Goal: Task Accomplishment & Management: Manage account settings

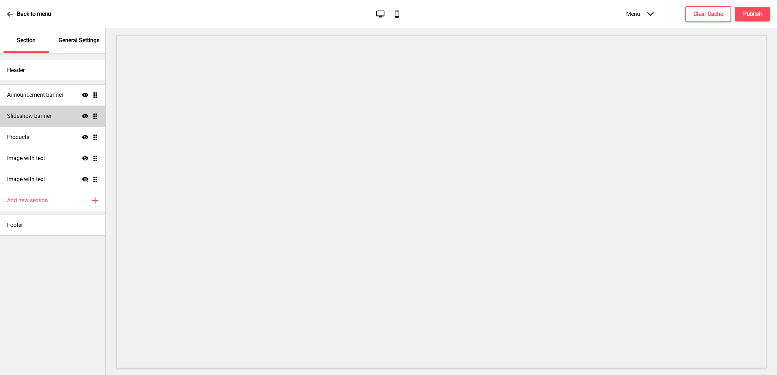
click at [58, 111] on div "Slideshow banner Show Drag" at bounding box center [52, 116] width 105 height 21
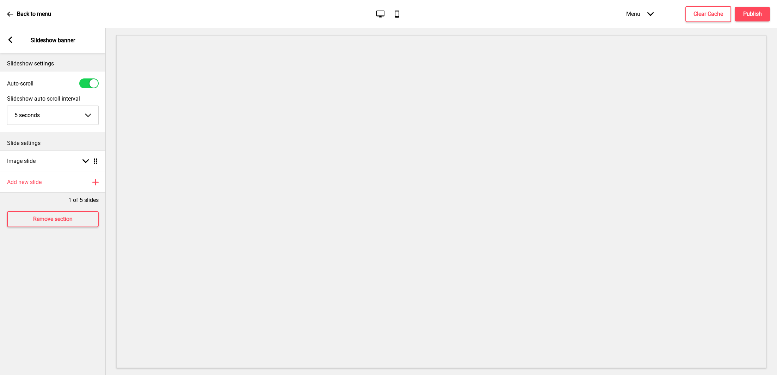
click at [11, 40] on rect at bounding box center [10, 40] width 6 height 6
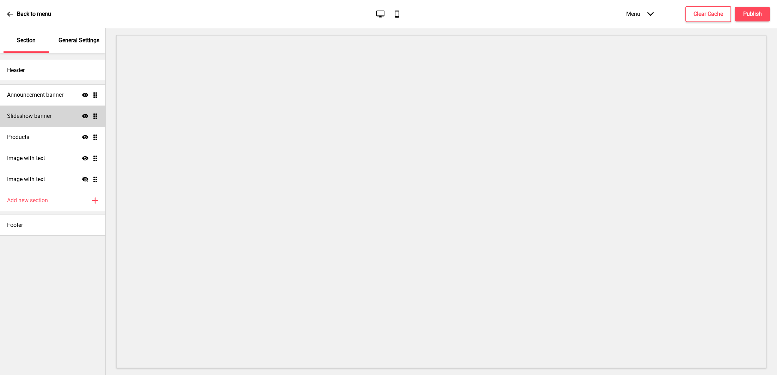
click at [83, 113] on icon "Show" at bounding box center [85, 116] width 6 height 6
click at [744, 13] on h4 "Publish" at bounding box center [752, 14] width 19 height 8
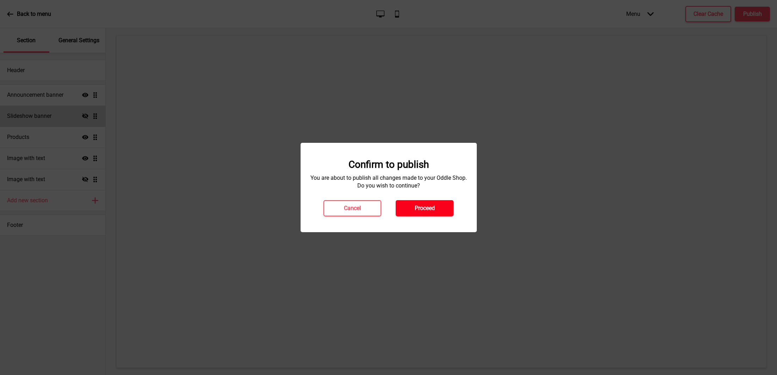
click at [440, 215] on button "Proceed" at bounding box center [424, 208] width 58 height 16
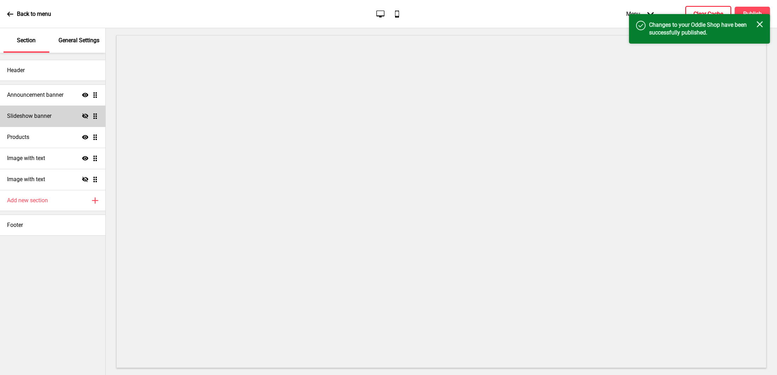
click at [697, 12] on h4 "Clear Cache" at bounding box center [708, 14] width 30 height 8
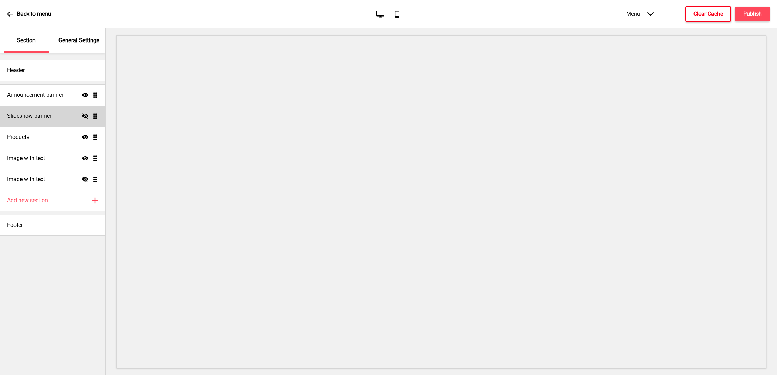
click at [88, 114] on icon "Hide" at bounding box center [85, 116] width 6 height 6
click at [756, 10] on h4 "Publish" at bounding box center [752, 14] width 19 height 8
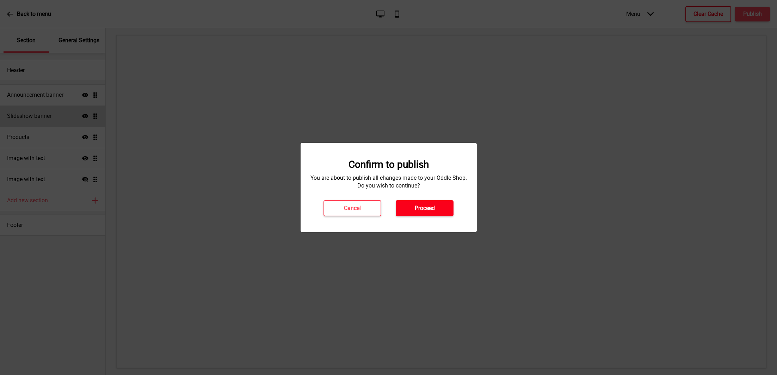
click at [434, 205] on h4 "Proceed" at bounding box center [424, 209] width 20 height 8
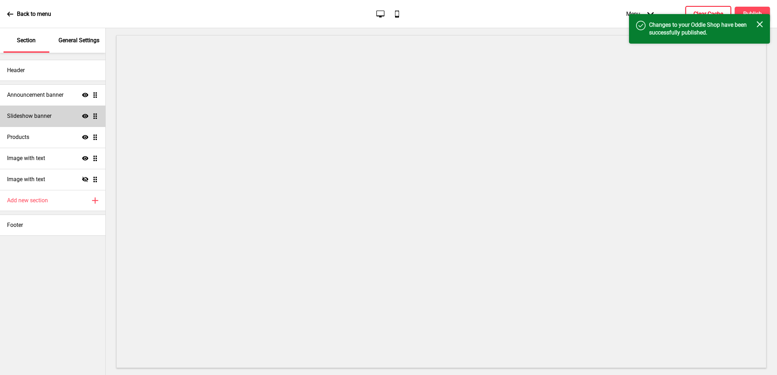
click at [710, 15] on div "Success Changes to your Oddle Shop have been successfully published. Close" at bounding box center [699, 29] width 141 height 30
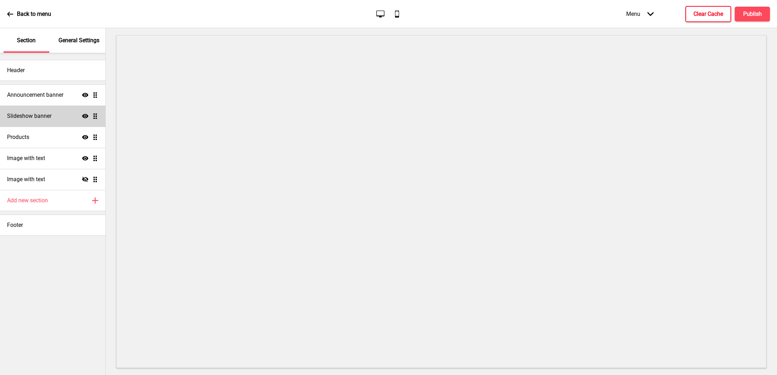
click at [710, 14] on h4 "Clear Cache" at bounding box center [708, 14] width 30 height 8
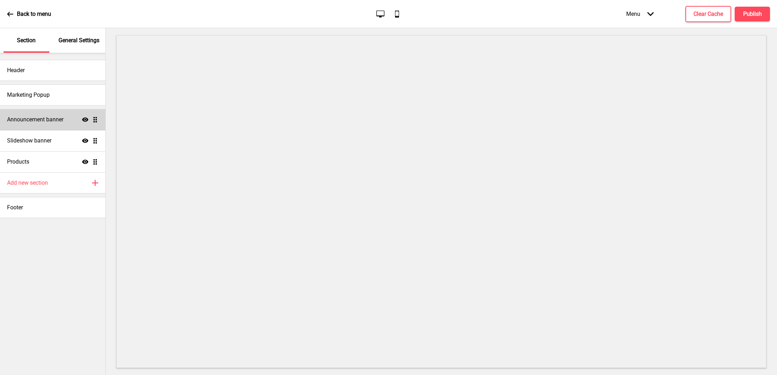
click at [54, 114] on div "Announcement banner Show Drag" at bounding box center [52, 119] width 105 height 21
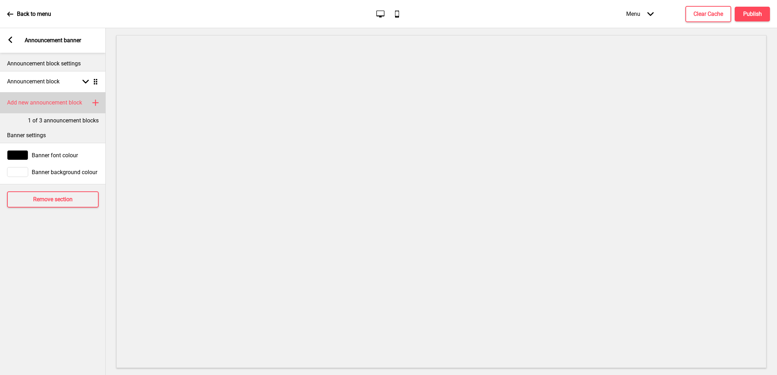
click at [60, 104] on h4 "Add new announcement block" at bounding box center [44, 103] width 75 height 8
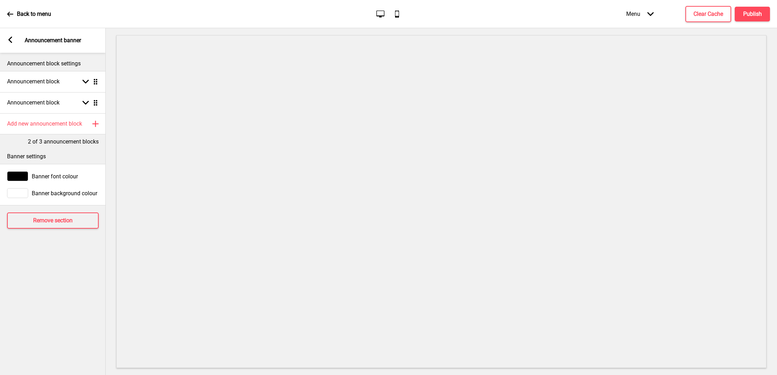
click at [11, 48] on div "Arrow left Announcement banner" at bounding box center [53, 40] width 106 height 25
click at [60, 106] on div "Announcement block Arrow down Drag" at bounding box center [53, 102] width 106 height 21
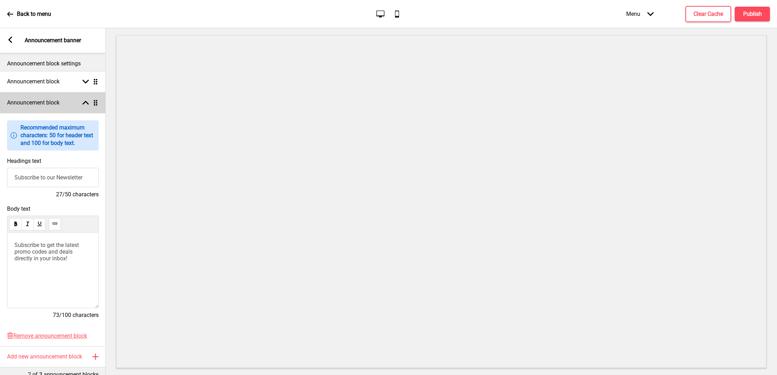
click at [60, 106] on div "Announcement block Arrow up Drag" at bounding box center [53, 102] width 106 height 21
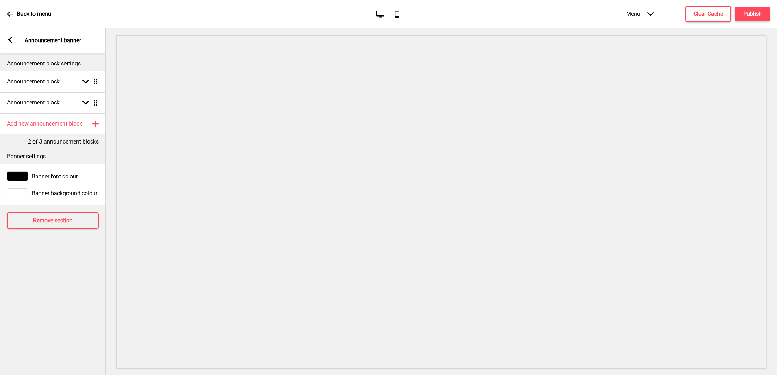
click at [14, 45] on div "Arrow left Announcement banner" at bounding box center [53, 40] width 106 height 25
click at [10, 42] on rect at bounding box center [10, 40] width 6 height 6
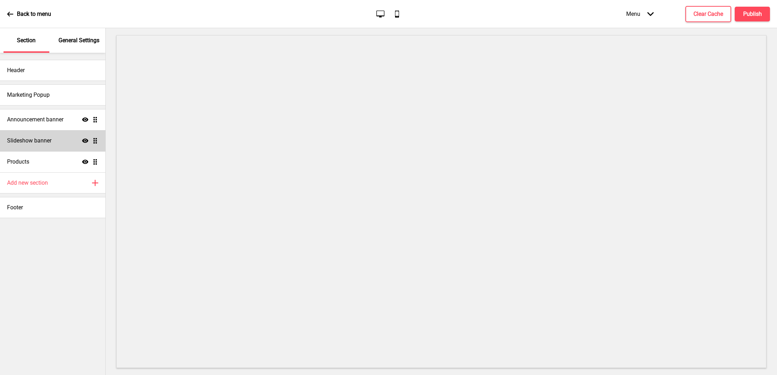
click at [50, 137] on h4 "Slideshow banner" at bounding box center [29, 141] width 44 height 8
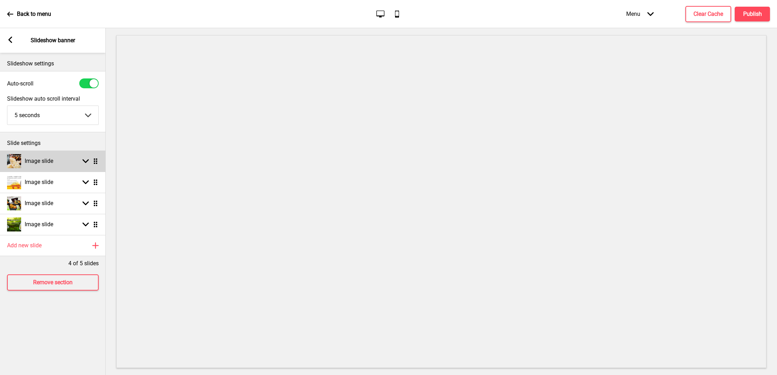
click at [52, 170] on div "Image slide Arrow down Drag" at bounding box center [53, 161] width 106 height 21
select select "right"
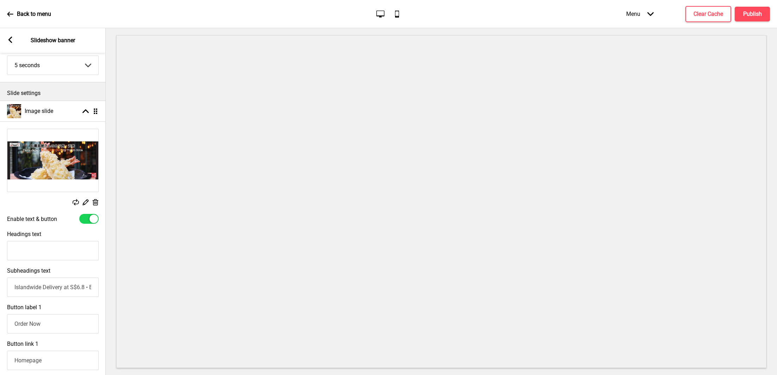
scroll to position [130, 0]
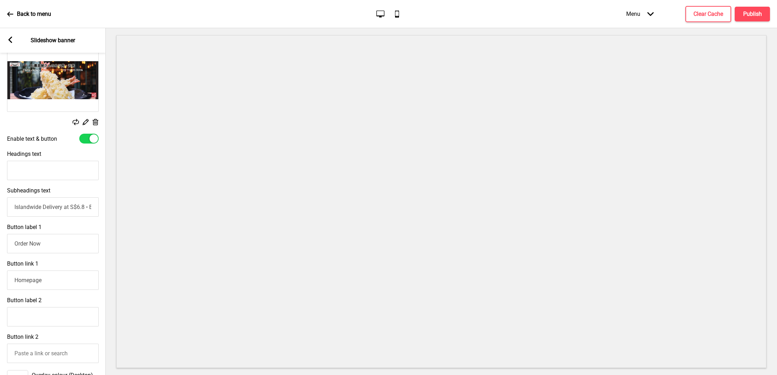
drag, startPoint x: 55, startPoint y: 210, endPoint x: 99, endPoint y: 211, distance: 44.4
click at [101, 211] on div "Subheadings text Islandwide Delivery at S$6.8 • Exclusive Tempura Rice Bowl wit…" at bounding box center [53, 202] width 106 height 37
drag, startPoint x: 94, startPoint y: 208, endPoint x: 110, endPoint y: 207, distance: 16.6
click at [110, 207] on div "Section General Settings Header Marketing Popup Announcement banner Show Drag S…" at bounding box center [388, 201] width 777 height 347
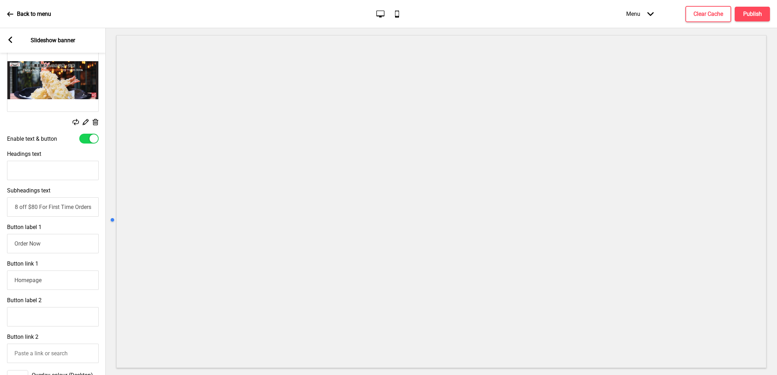
click at [82, 208] on input "Islandwide Delivery at S$6.8 • Exclusive Tempura Rice Bowl with min order of S$…" at bounding box center [53, 207] width 92 height 19
drag, startPoint x: 93, startPoint y: 207, endPoint x: 69, endPoint y: 208, distance: 23.6
click at [69, 208] on input "Islandwide Delivery at S$6.8 • Exclusive Tempura Rice Bowl with min order of S$…" at bounding box center [53, 207] width 92 height 19
click at [59, 149] on div "Headings text" at bounding box center [53, 165] width 106 height 37
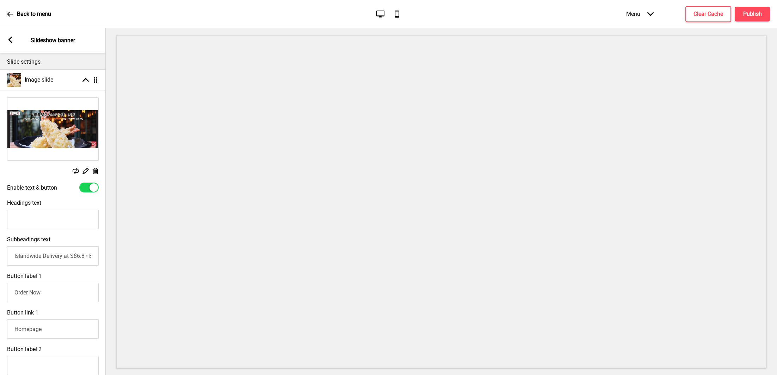
scroll to position [76, 0]
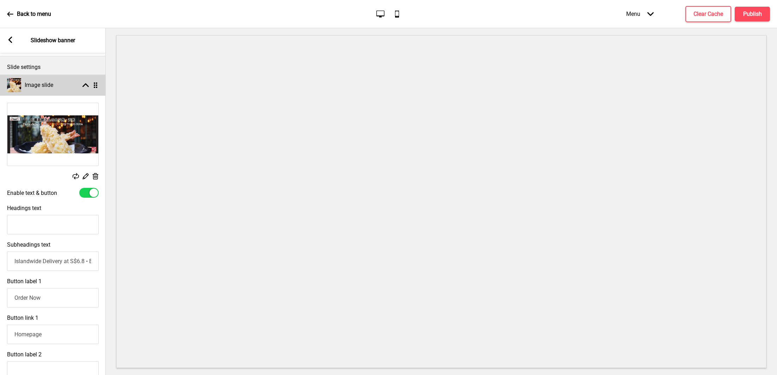
click at [64, 92] on div "Image slide Arrow up Drag" at bounding box center [53, 85] width 106 height 21
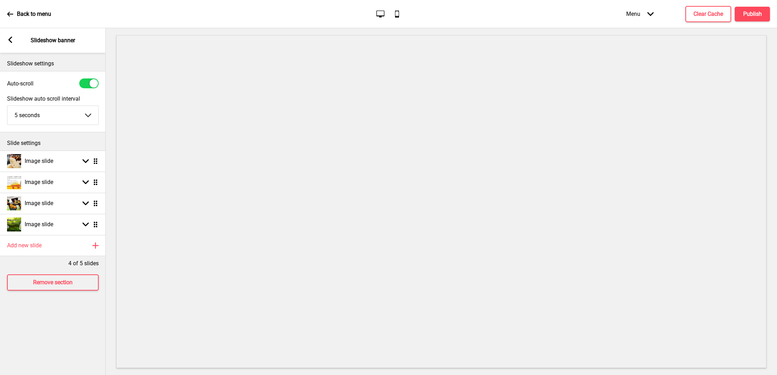
scroll to position [0, 0]
click at [68, 186] on div "Image slide Arrow down Drag" at bounding box center [53, 182] width 106 height 21
select select "right"
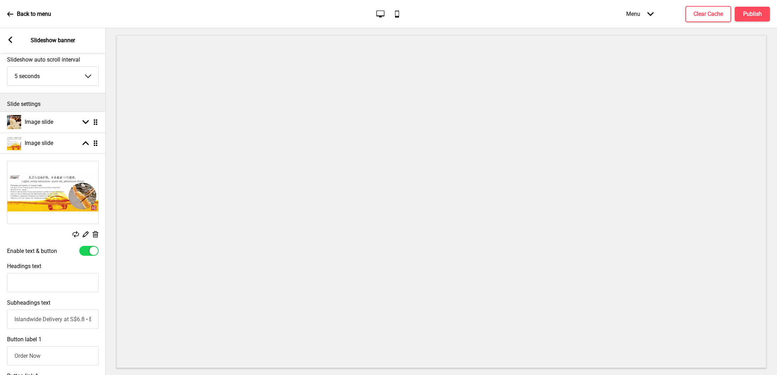
scroll to position [51, 0]
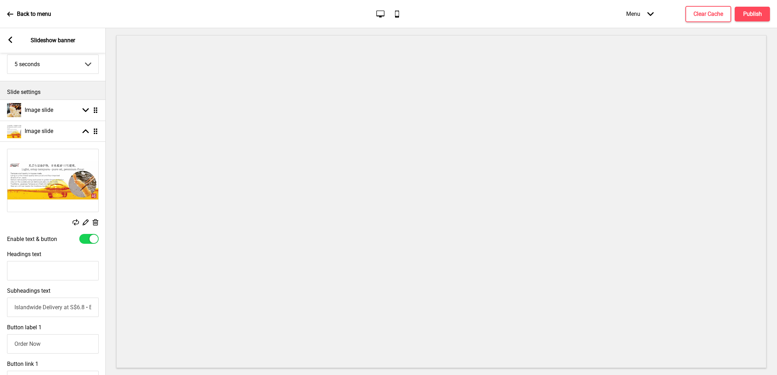
click at [59, 308] on input "Islandwide Delivery at S$6.8 • Exclusive Tempura Rice Bowl with min order of S$…" at bounding box center [53, 307] width 92 height 19
drag, startPoint x: 59, startPoint y: 308, endPoint x: 105, endPoint y: 308, distance: 46.1
click at [105, 308] on div "Section General Settings Header Marketing Popup Announcement banner Show Drag S…" at bounding box center [53, 201] width 106 height 347
paste input "And $8 off $80 For First Time Orders"
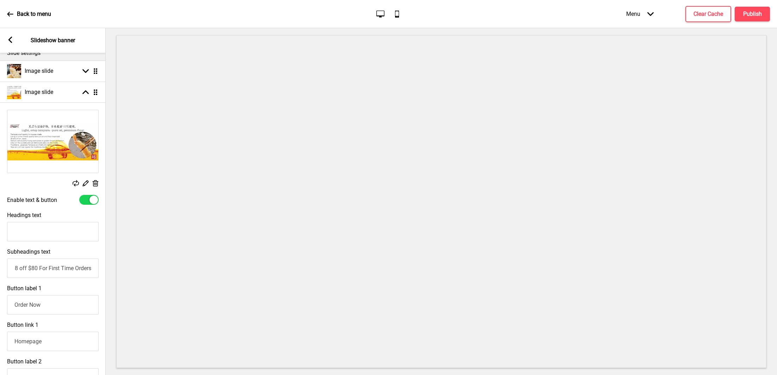
scroll to position [91, 0]
type input "Islandwide Delivery at S$6.8 • Exclusive Tempura Rice Bowl with min order of S$…"
click at [81, 84] on div "Image slide Arrow up Drag" at bounding box center [53, 91] width 106 height 21
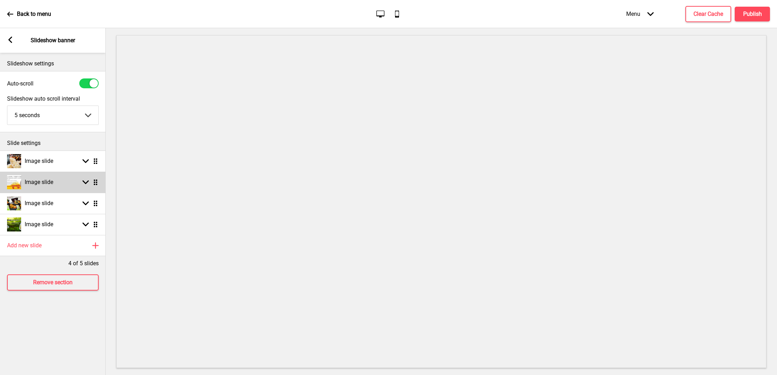
scroll to position [0, 0]
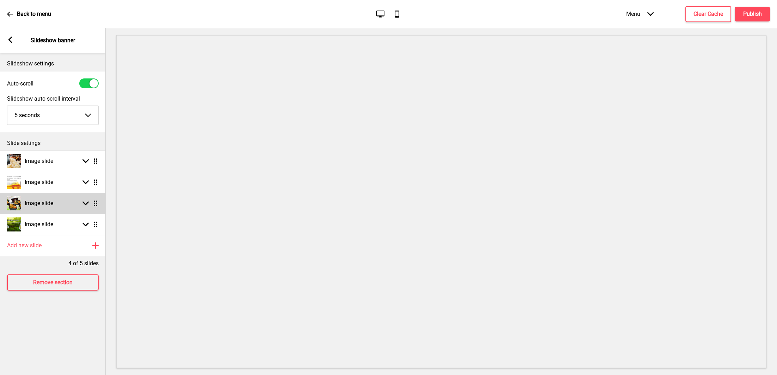
click at [70, 205] on div "Image slide Arrow down Drag" at bounding box center [53, 203] width 106 height 21
select select "right"
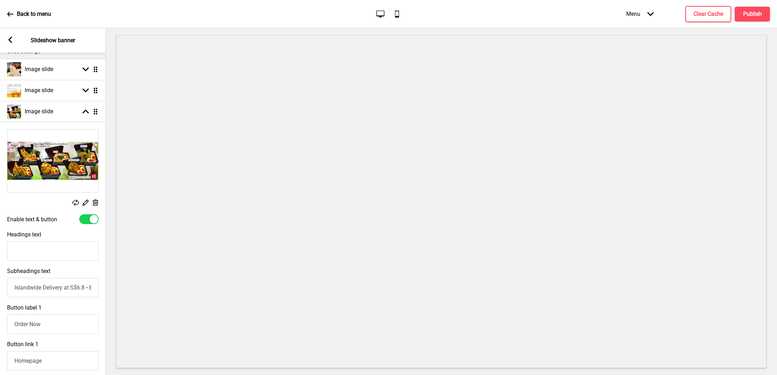
scroll to position [0, 135]
paste input "And $8 off $80 For First Time Orders"
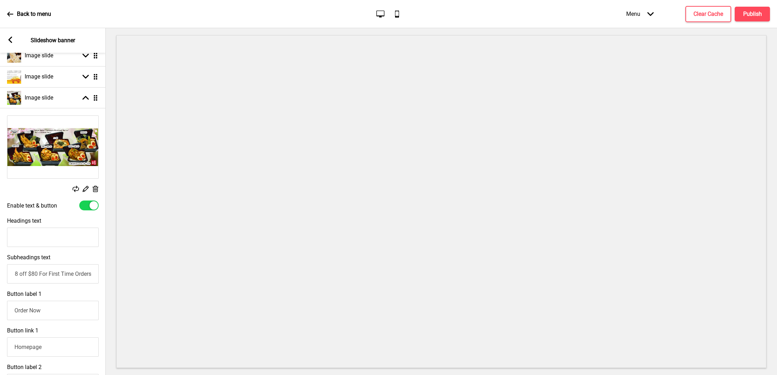
scroll to position [110, 0]
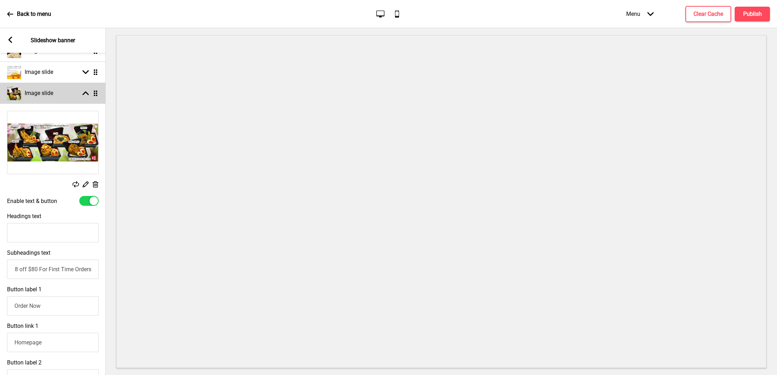
type input "Islandwide Delivery at S$6.8 • Exclusive Tempura Rice Bowl with min order of S$…"
click at [80, 99] on div "Image slide Arrow up Drag" at bounding box center [53, 93] width 106 height 21
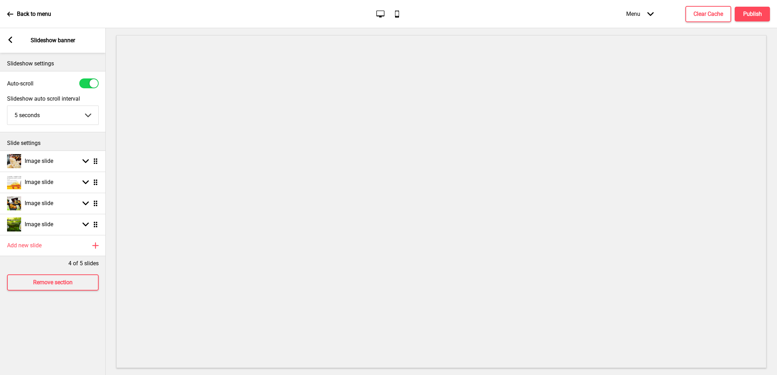
scroll to position [0, 0]
click at [66, 223] on div "Image slide Arrow down Drag" at bounding box center [53, 224] width 106 height 21
select select "right"
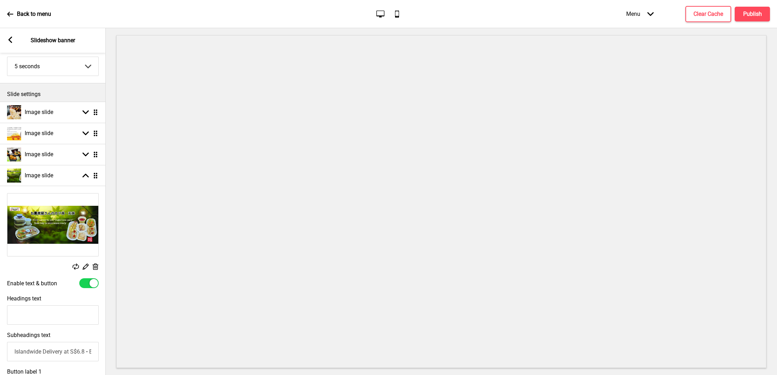
scroll to position [63, 0]
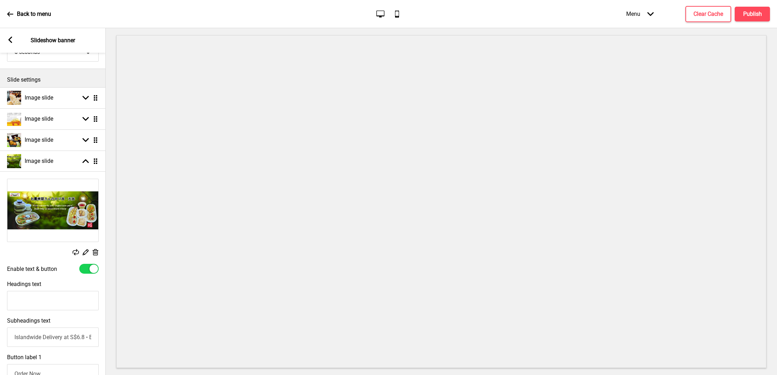
click at [73, 337] on input "Islandwide Delivery at S$6.8 • Exclusive Tempura Rice Bowl with min order of S$…" at bounding box center [53, 337] width 92 height 19
drag, startPoint x: 73, startPoint y: 337, endPoint x: 116, endPoint y: 336, distance: 43.7
click at [116, 336] on div "Section General Settings Header Marketing Popup Announcement banner Show Drag S…" at bounding box center [388, 201] width 777 height 347
paste input "And $8 off $80 For First Time Orders"
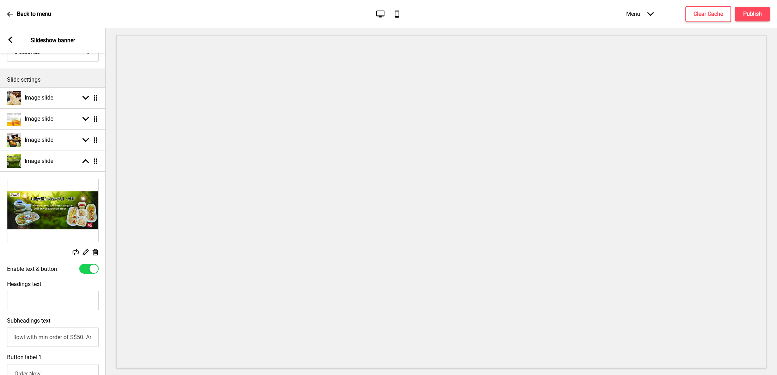
scroll to position [0, 231]
type input "Islandwide Delivery at S$6.8 • Exclusive Tempura Rice Bowl with min order of S$…"
click at [748, 14] on h4 "Publish" at bounding box center [752, 14] width 19 height 8
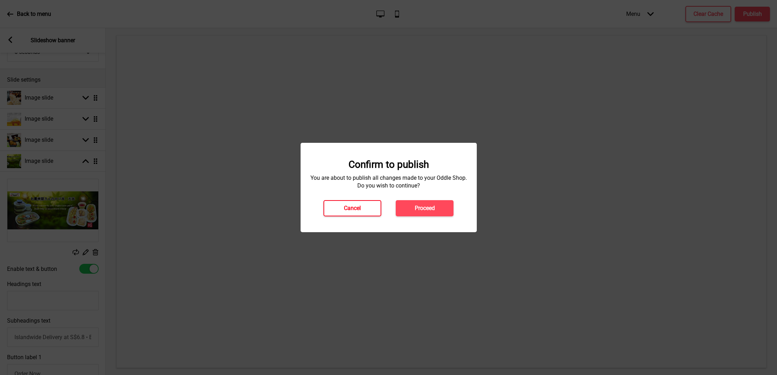
click at [368, 203] on button "Cancel" at bounding box center [352, 208] width 58 height 16
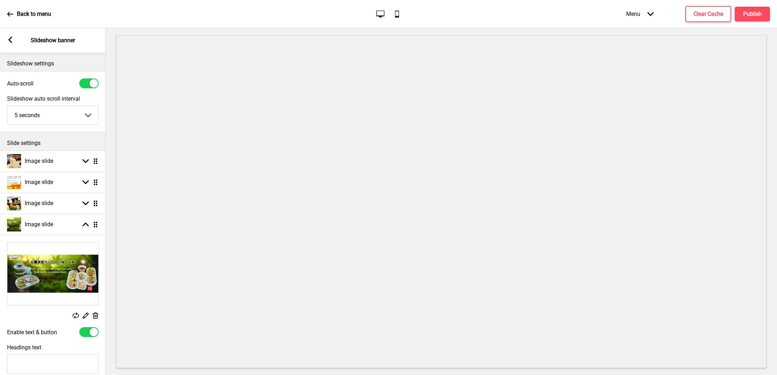
click at [12, 41] on rect at bounding box center [10, 40] width 6 height 6
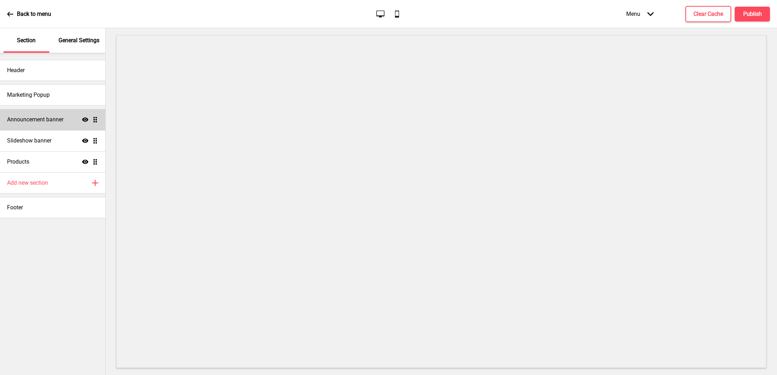
click at [47, 116] on h4 "Announcement banner" at bounding box center [35, 120] width 56 height 8
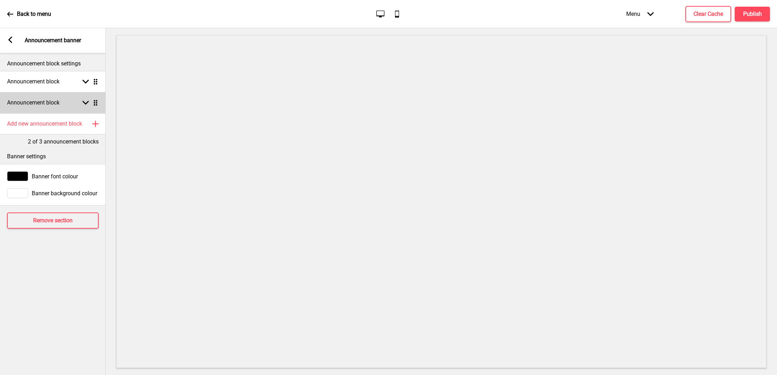
click at [71, 105] on div "Announcement block Arrow down Drag" at bounding box center [53, 102] width 106 height 21
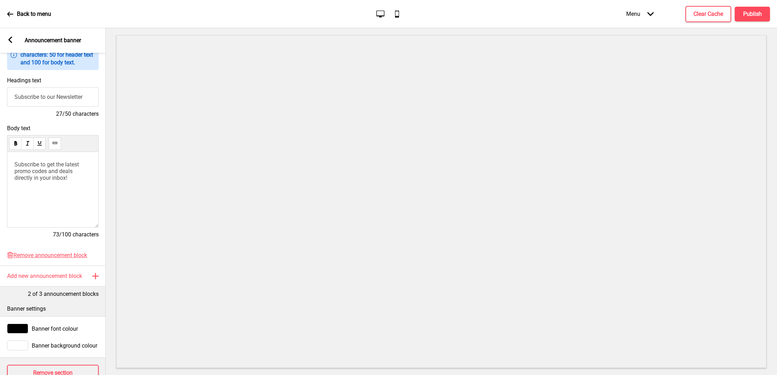
scroll to position [107, 0]
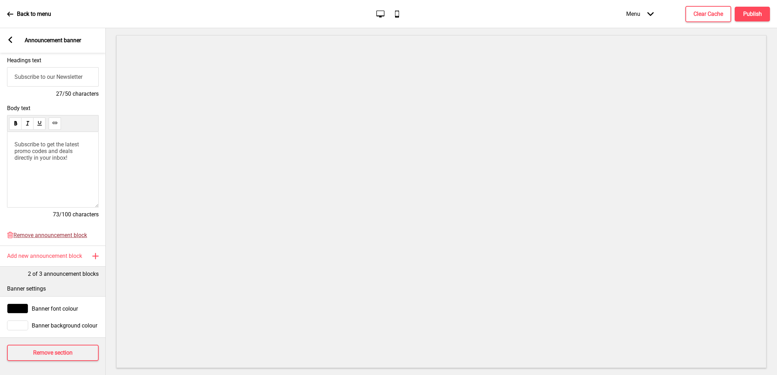
click at [50, 232] on span "Remove announcement block" at bounding box center [50, 235] width 74 height 7
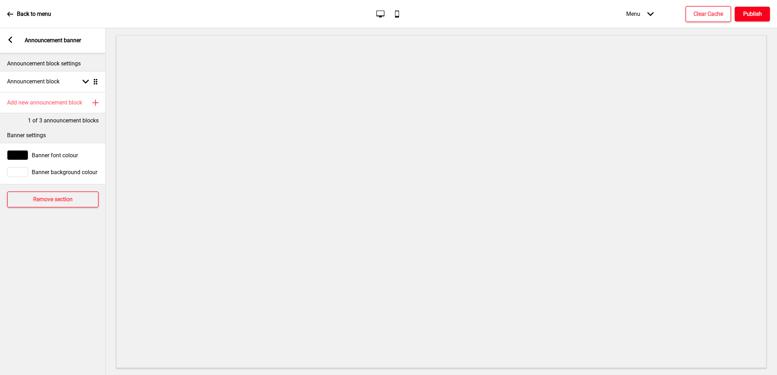
click at [740, 12] on button "Publish" at bounding box center [751, 14] width 35 height 15
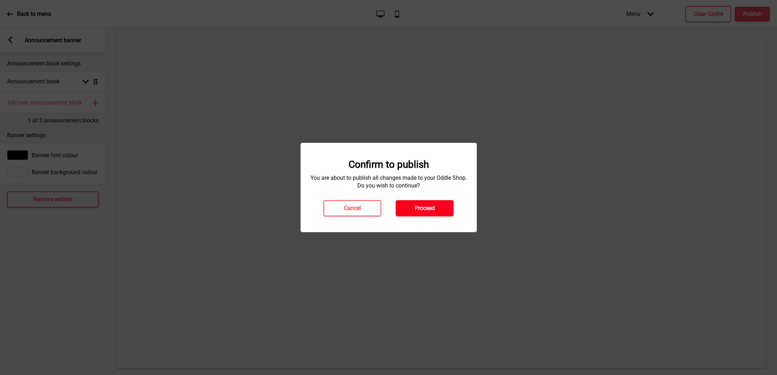
click at [447, 204] on button "Proceed" at bounding box center [424, 208] width 58 height 16
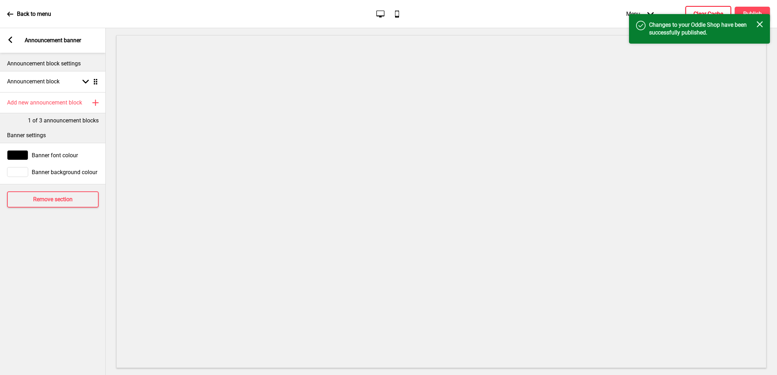
click at [701, 13] on h4 "Clear Cache" at bounding box center [708, 14] width 30 height 8
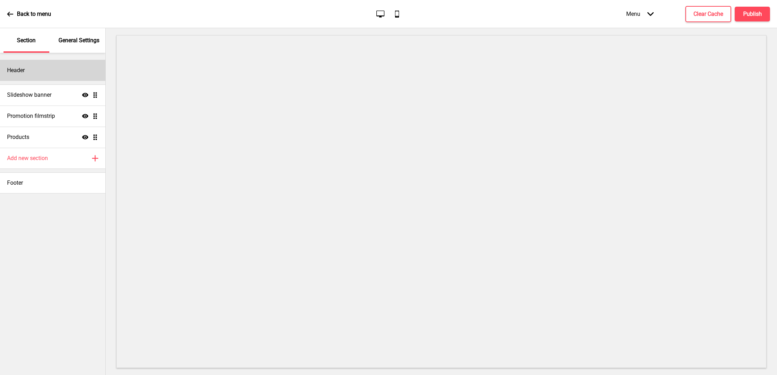
click at [43, 71] on div "Header" at bounding box center [52, 70] width 105 height 21
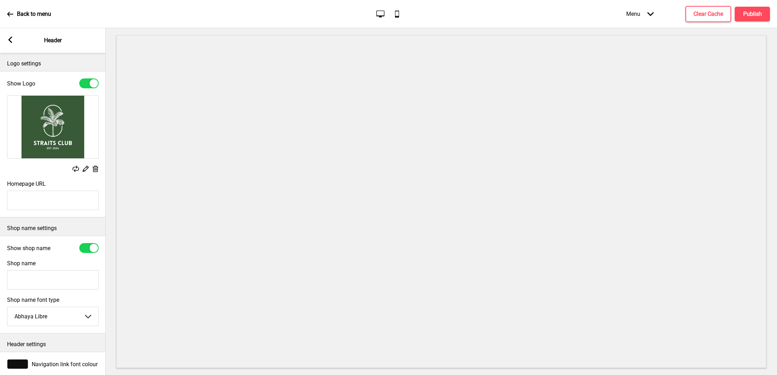
click at [20, 43] on div "Arrow left Header" at bounding box center [53, 40] width 106 height 25
click at [18, 43] on div "Arrow left Header" at bounding box center [53, 40] width 106 height 25
click at [12, 42] on rect at bounding box center [10, 40] width 6 height 6
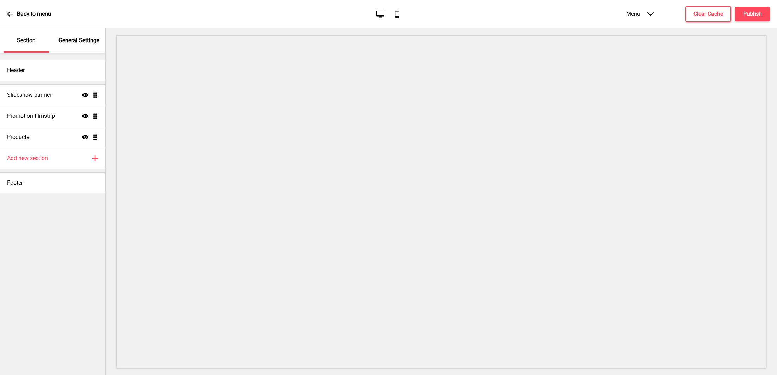
click at [71, 44] on p "General Settings" at bounding box center [78, 41] width 41 height 8
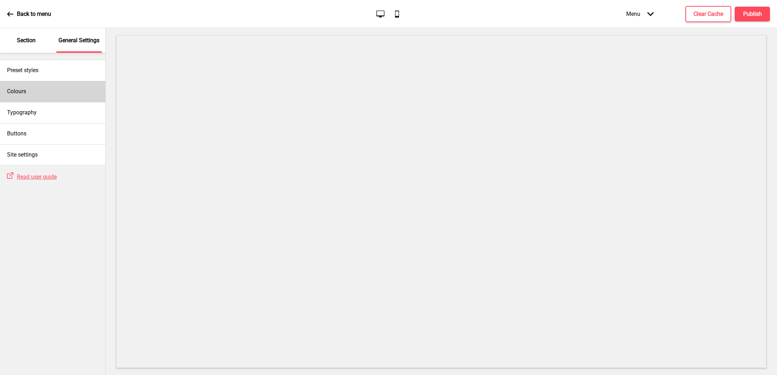
click at [55, 88] on div "Colours" at bounding box center [52, 91] width 105 height 21
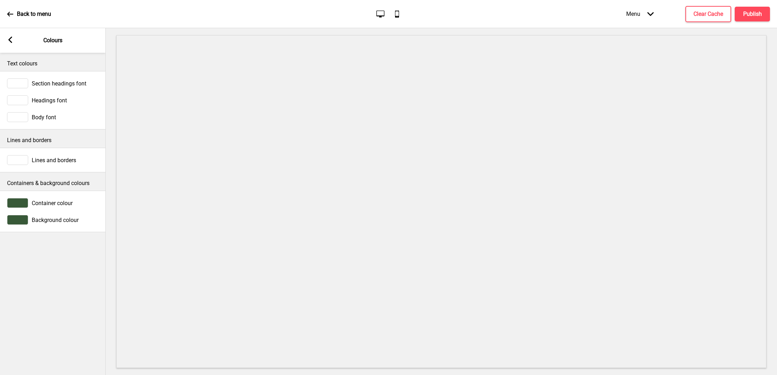
click at [50, 203] on span "Container colour" at bounding box center [52, 203] width 41 height 7
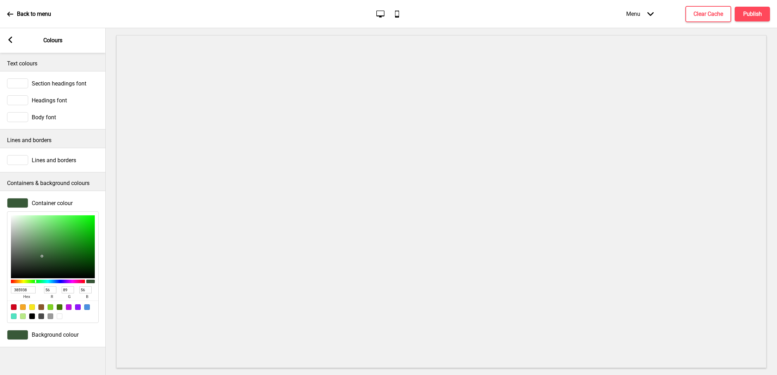
click at [50, 203] on span "Container colour" at bounding box center [52, 203] width 41 height 7
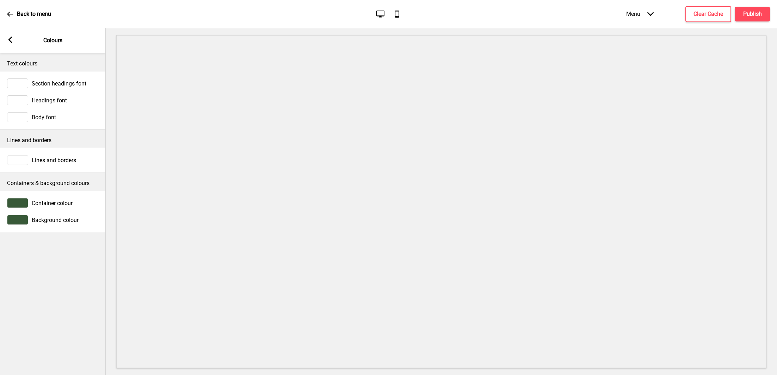
click at [54, 103] on span "Headings font" at bounding box center [49, 100] width 35 height 7
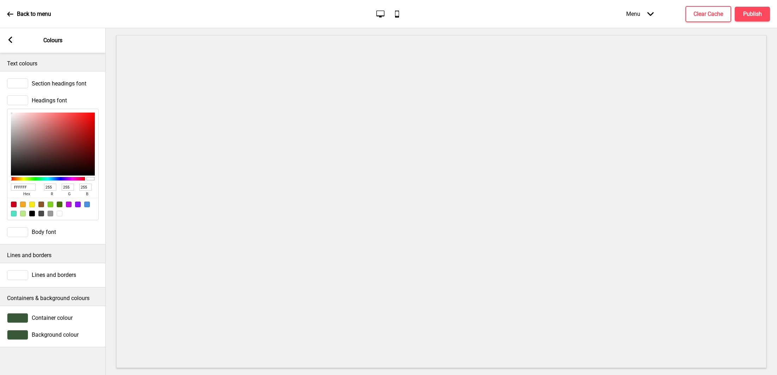
click at [12, 41] on rect at bounding box center [10, 40] width 6 height 6
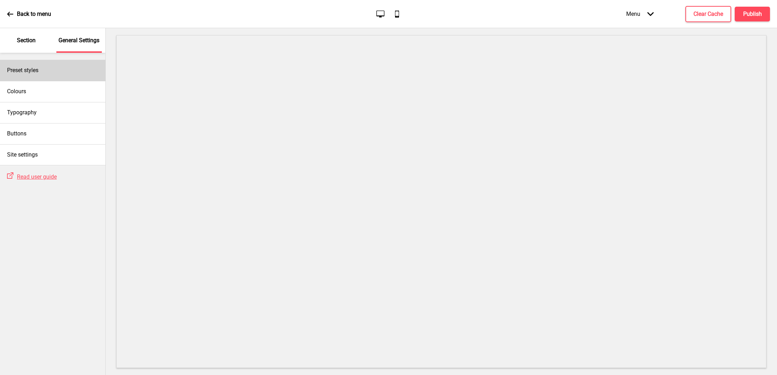
click at [42, 70] on div "Preset styles" at bounding box center [52, 70] width 105 height 21
select select "Custom"
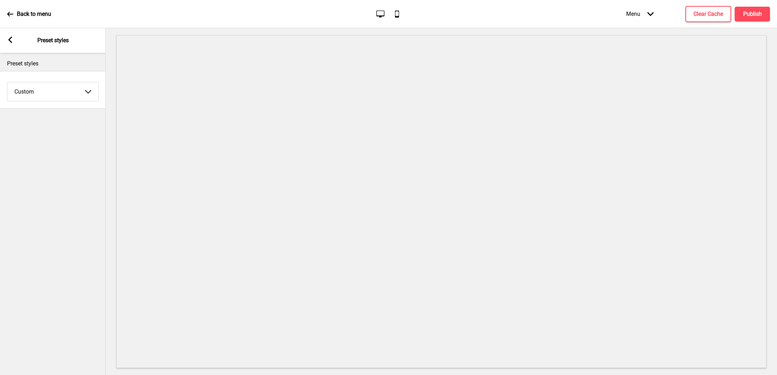
click at [10, 45] on div "Arrow left Preset styles" at bounding box center [53, 40] width 106 height 25
click at [7, 40] on rect at bounding box center [10, 40] width 6 height 6
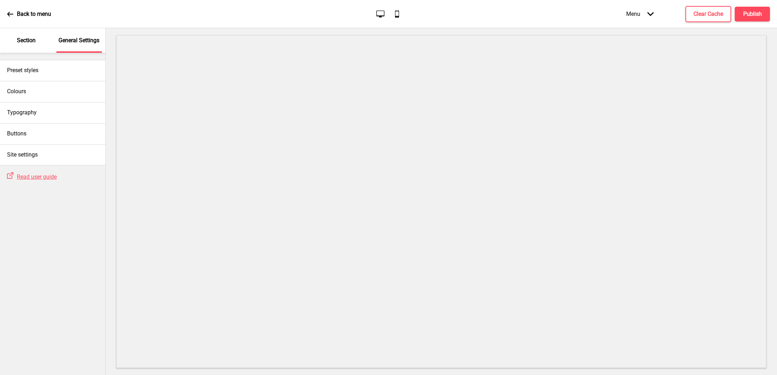
click at [27, 45] on div "Section" at bounding box center [27, 40] width 46 height 25
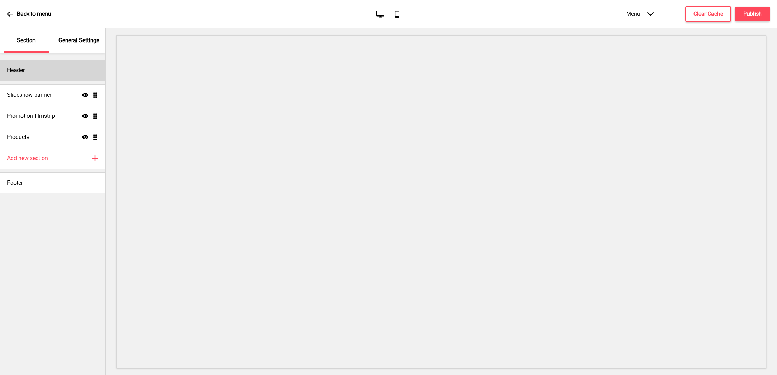
click at [34, 70] on div "Header" at bounding box center [52, 70] width 105 height 21
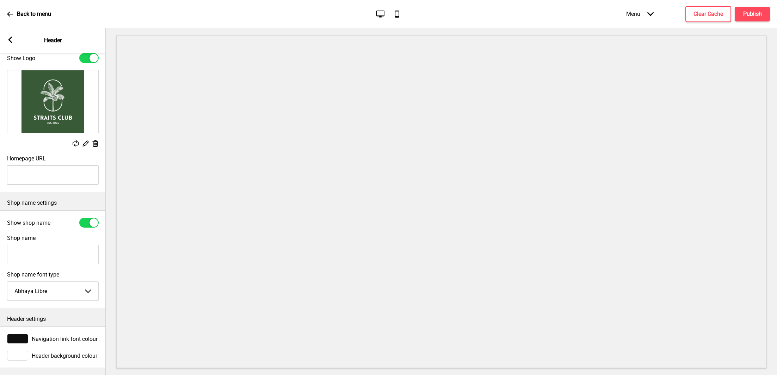
scroll to position [32, 0]
click at [52, 353] on span "Header background colour" at bounding box center [65, 356] width 66 height 7
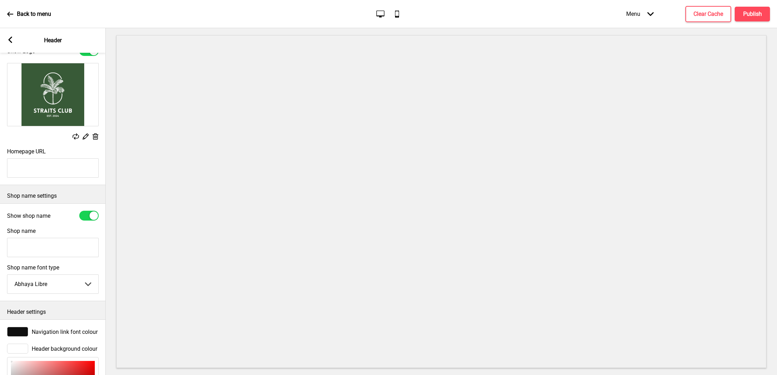
scroll to position [147, 0]
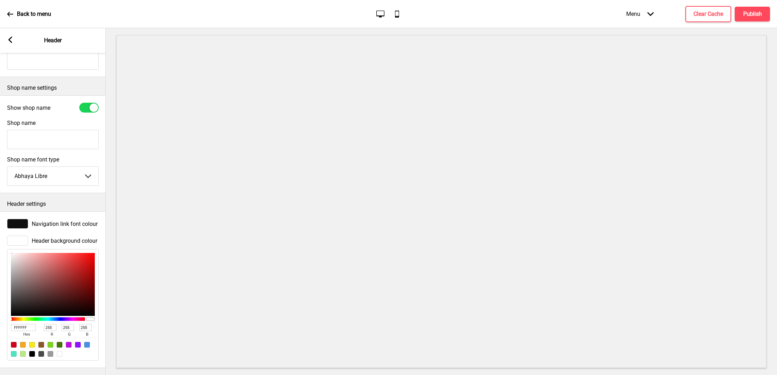
click at [30, 324] on input "FFFFFF" at bounding box center [23, 327] width 25 height 7
click at [61, 336] on div at bounding box center [68, 332] width 79 height 14
click at [61, 340] on div at bounding box center [52, 349] width 91 height 22
click at [60, 342] on div at bounding box center [60, 345] width 6 height 6
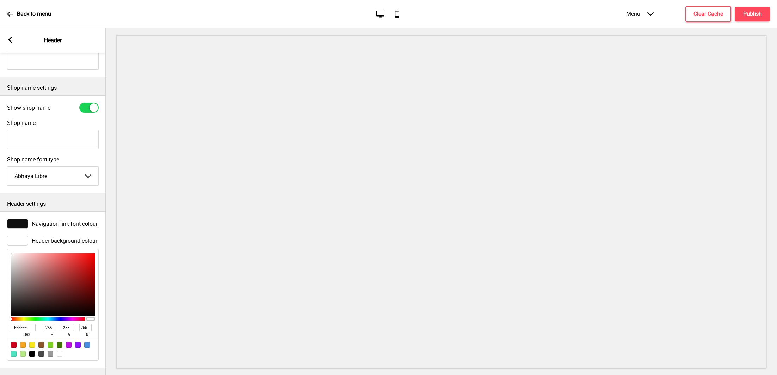
type input "417505"
type input "65"
type input "117"
type input "5"
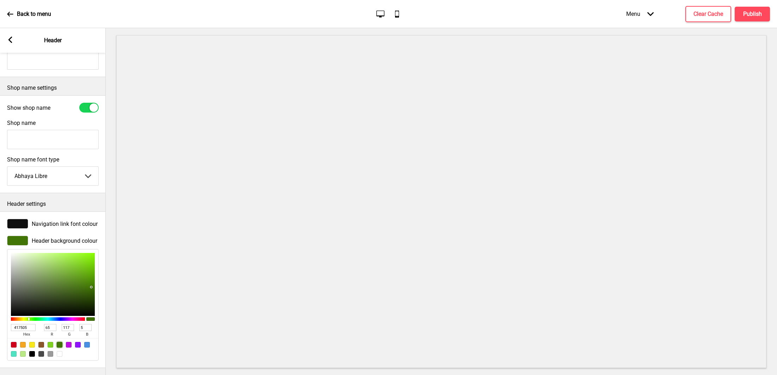
type input "3F6F07"
type input "63"
type input "111"
type input "7"
type input "406F08"
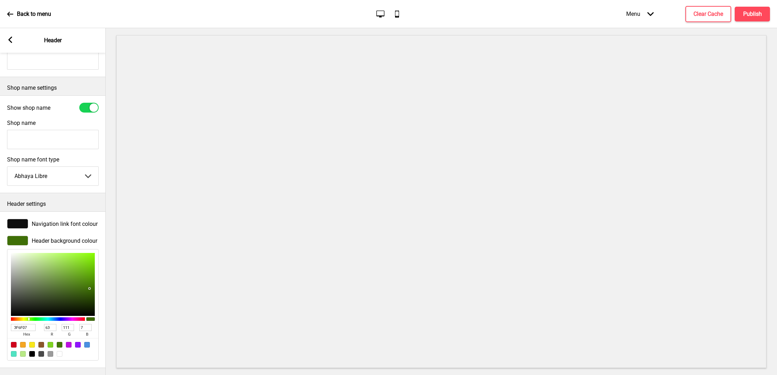
type input "64"
type input "8"
type input "416F09"
type input "65"
type input "9"
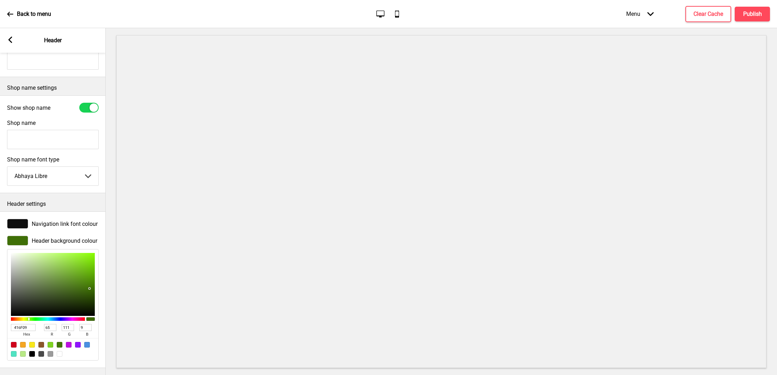
type input "3B630C"
type input "59"
type input "99"
type input "12"
type input "39600C"
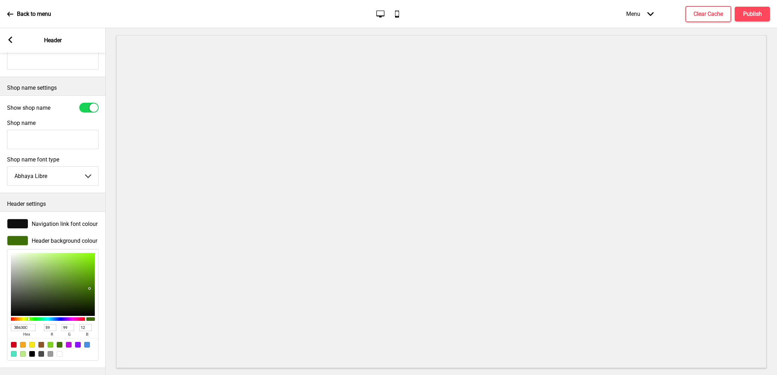
type input "57"
type input "96"
type input "375B0C"
type input "55"
type input "91"
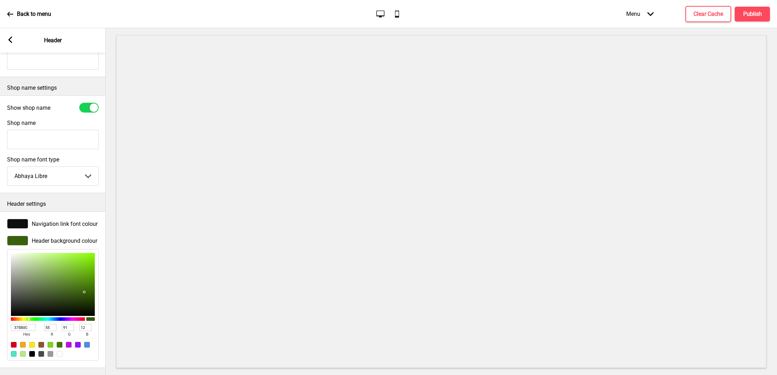
type input "34540D"
type input "52"
type input "84"
type input "13"
type input "304D0D"
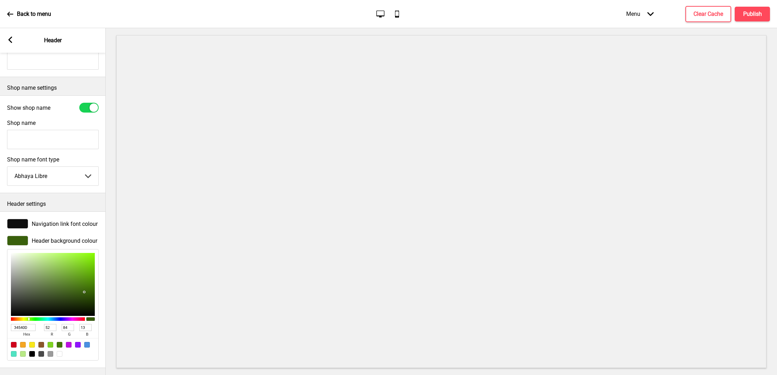
type input "48"
type input "77"
type input "2B450C"
type input "43"
type input "69"
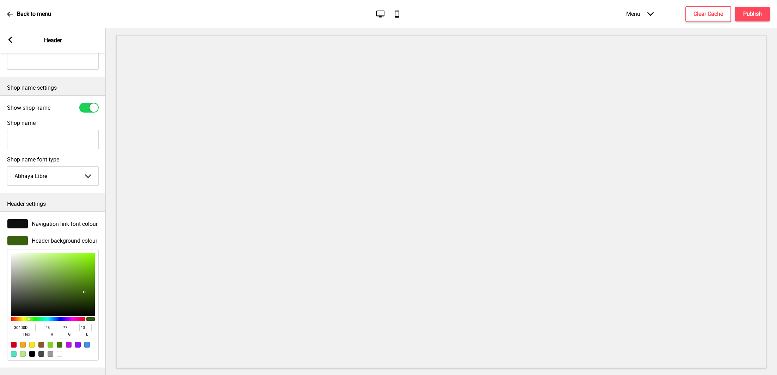
type input "12"
type input "273E0C"
type input "39"
type input "62"
type input "21350A"
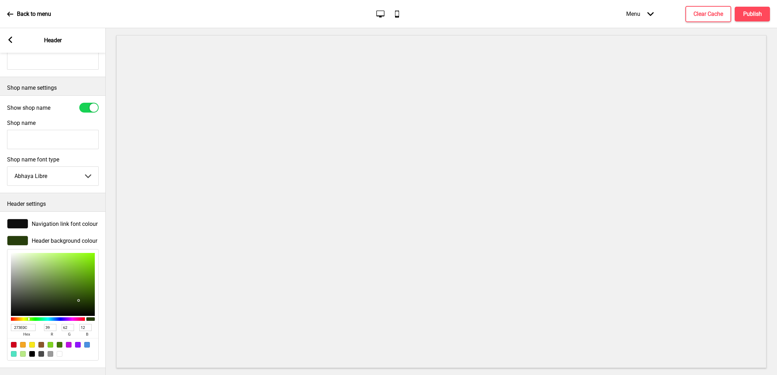
type input "33"
type input "53"
type input "10"
type input "1F310A"
type input "31"
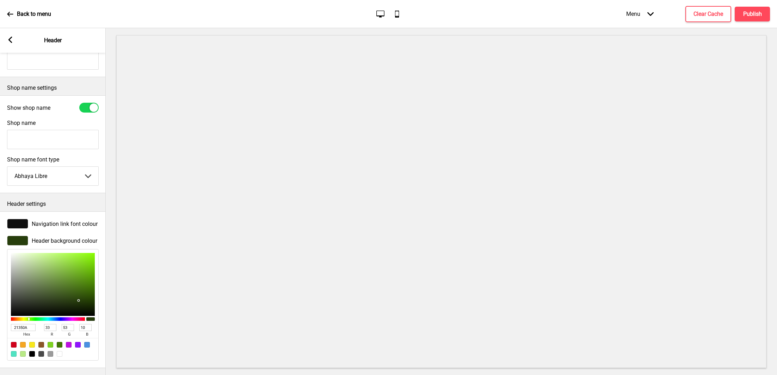
type input "49"
type input "1D2E09"
type input "29"
type input "46"
type input "9"
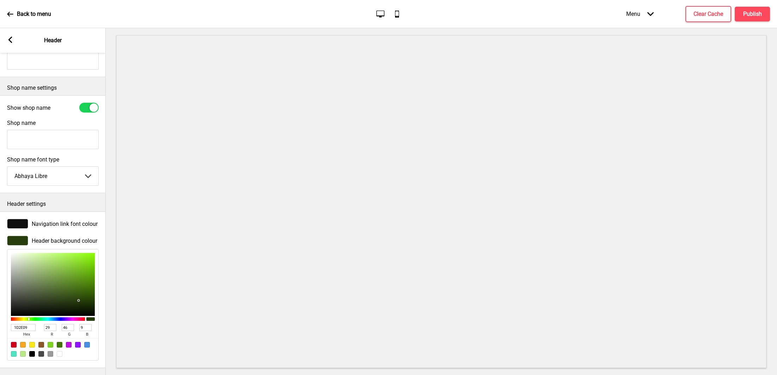
type input "1C2C09"
type input "28"
type input "44"
type input "1A2808"
type input "26"
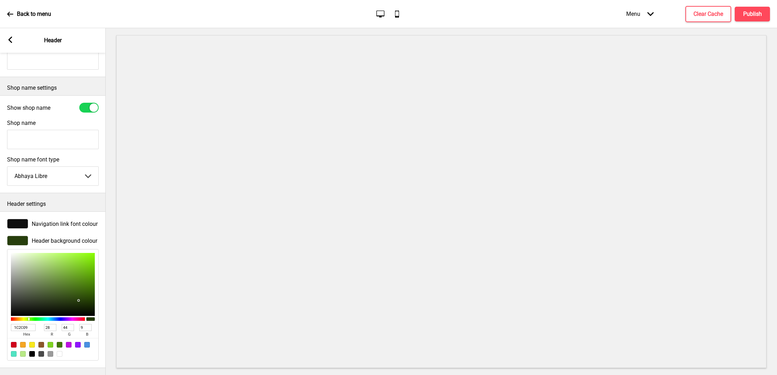
type input "40"
type input "8"
type input "162107"
type input "22"
type input "33"
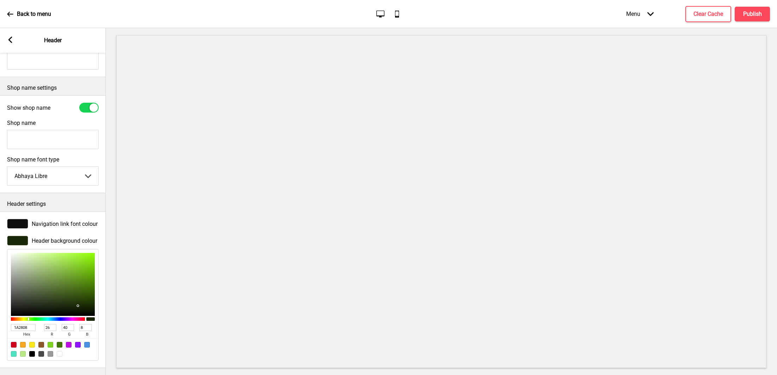
type input "7"
type input "131D06"
type input "19"
type input "29"
type input "6"
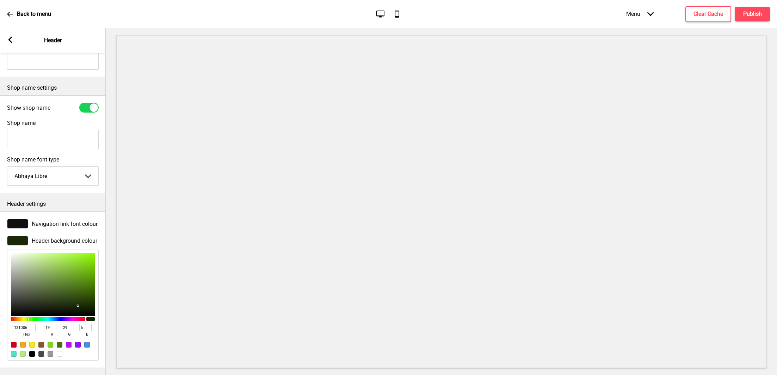
type input "0E1605"
type input "14"
type input "22"
type input "5"
type input "070A02"
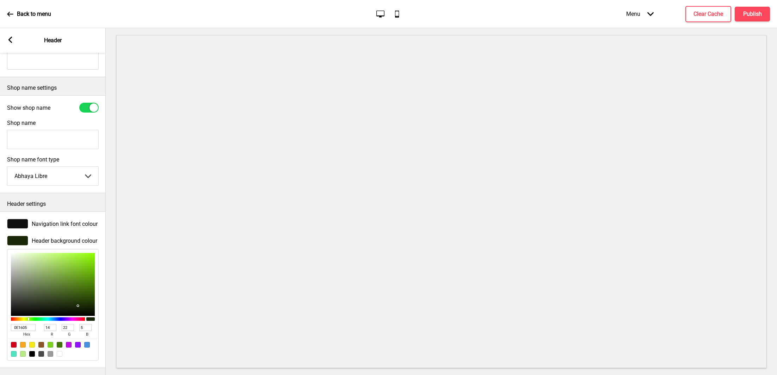
type input "7"
type input "10"
type input "2"
type input "000000"
type input "0"
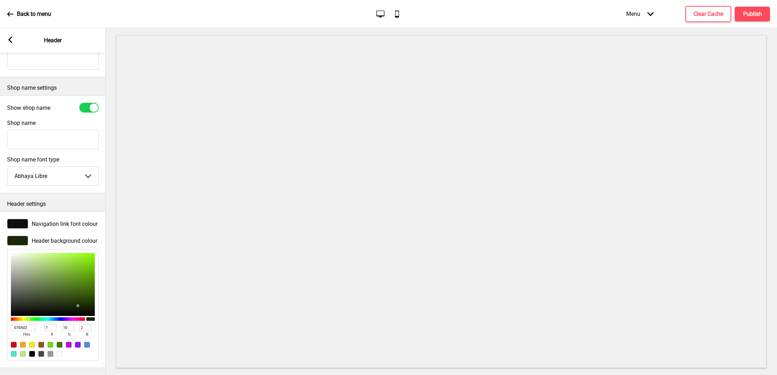
type input "0"
type input "010200"
type input "1"
type input "2"
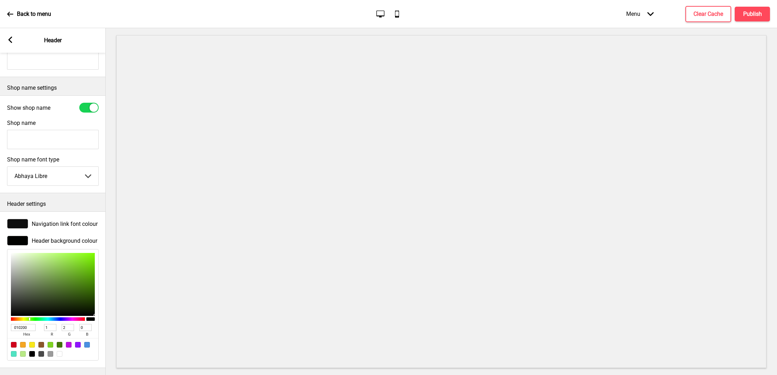
type input "030501"
type input "3"
type input "5"
type input "1"
type input "050901"
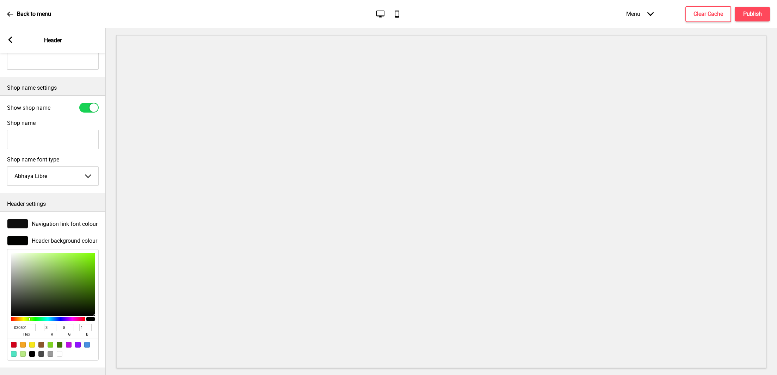
type input "5"
type input "9"
type input "080F02"
type input "8"
type input "15"
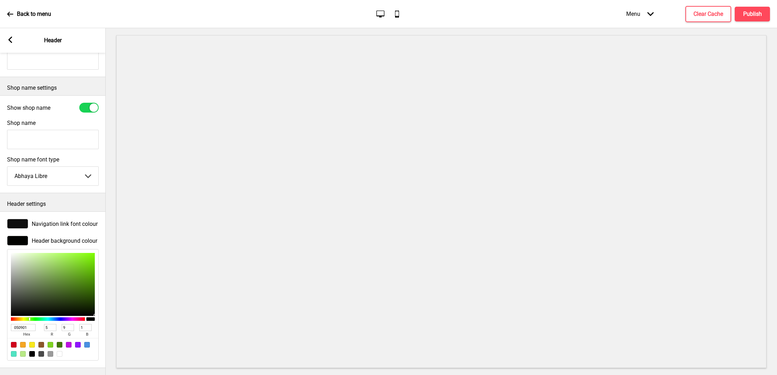
type input "2"
type input "0B1602"
type input "11"
type input "22"
type input "0D1903"
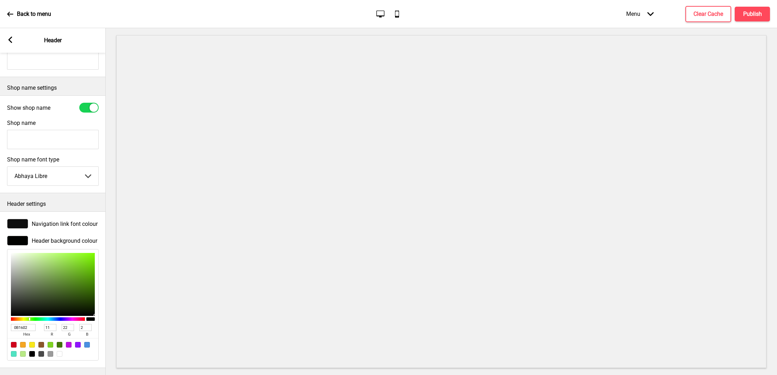
type input "13"
type input "25"
type input "3"
type input "102003"
type input "16"
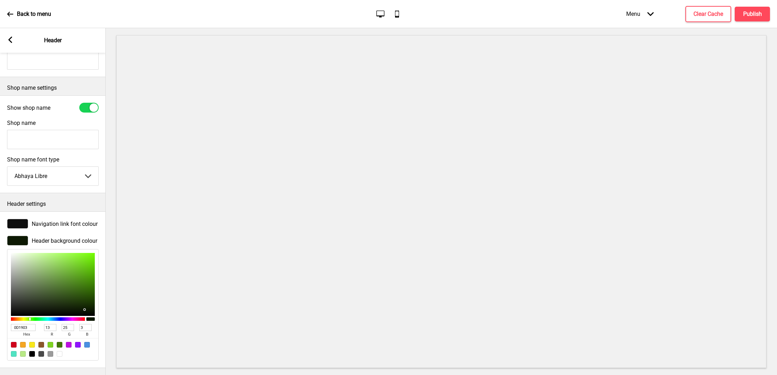
type input "32"
type input "172E04"
type input "23"
type input "46"
type input "4"
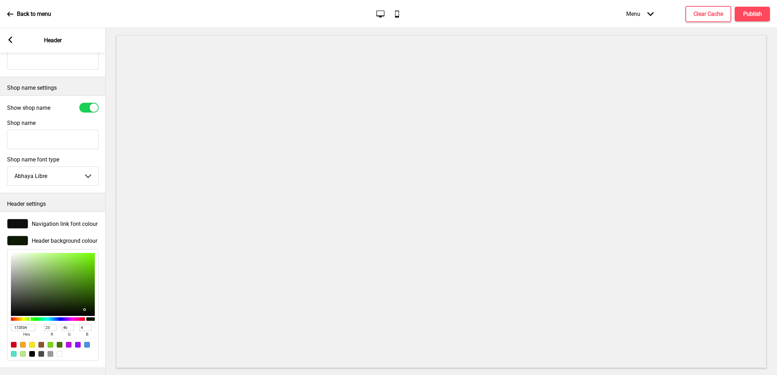
type input "1B3604"
type input "27"
type input "54"
type input "1C3804"
type input "28"
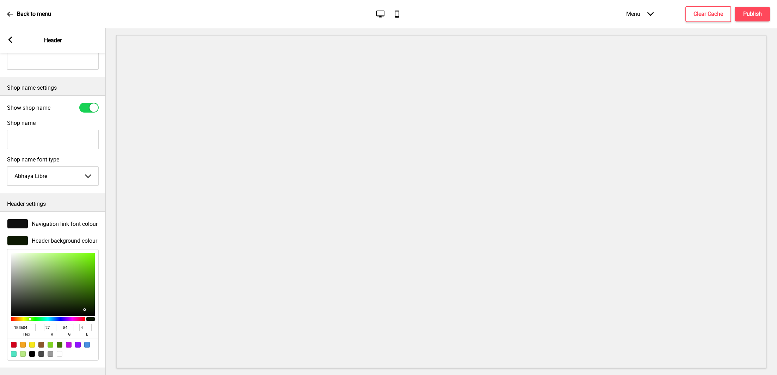
type input "56"
type input "1D3B04"
type input "29"
type input "59"
type input "214305"
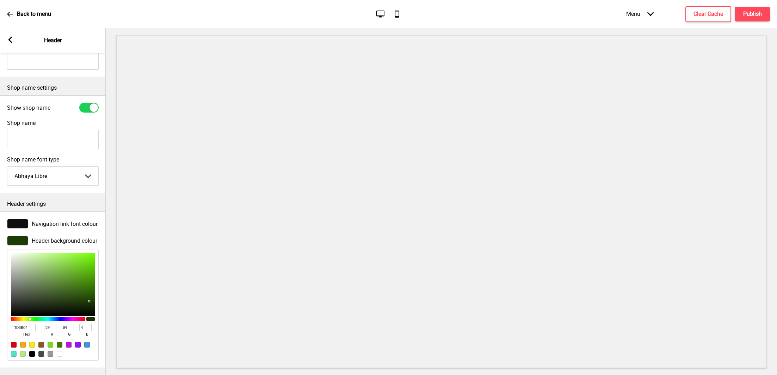
type input "33"
type input "67"
type input "5"
type input "264F05"
type input "38"
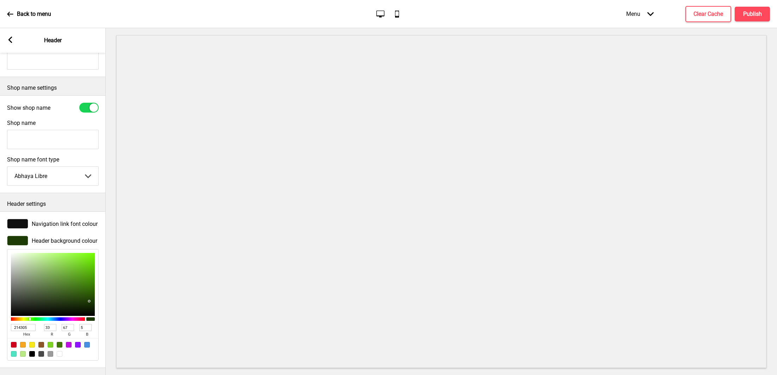
type input "79"
type input "2B5A05"
type input "43"
type input "90"
type input "326A05"
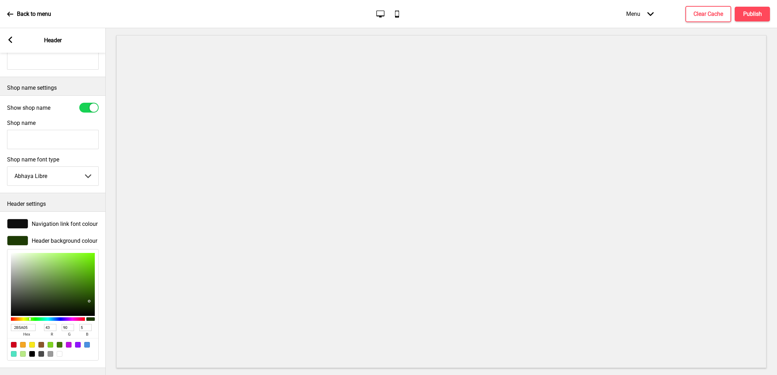
type input "50"
type input "106"
type input "357105"
type input "53"
type input "113"
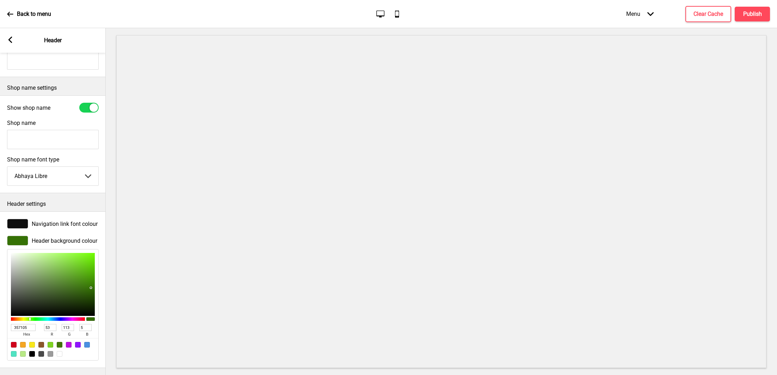
type input "387805"
type input "56"
type input "120"
type input "3B7F05"
type input "59"
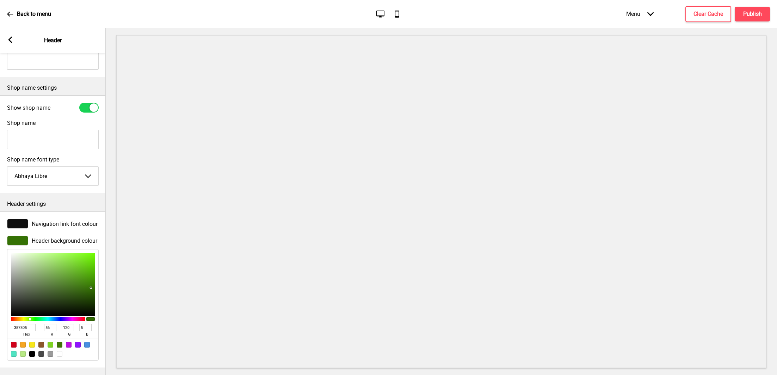
type input "127"
type input "3D8305"
type input "61"
type input "131"
type input "3F8904"
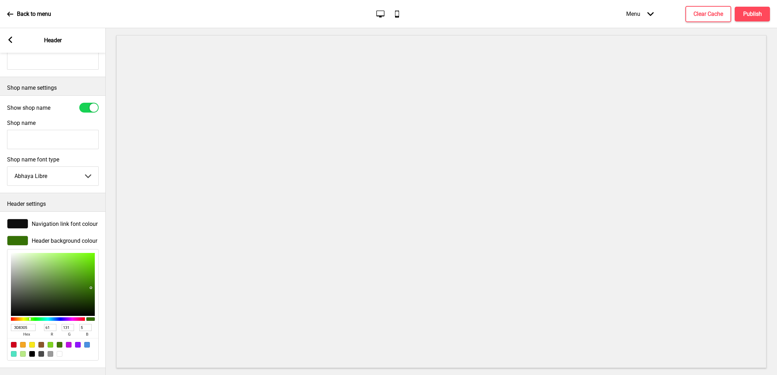
type input "63"
type input "137"
type input "4"
type input "428F04"
type input "66"
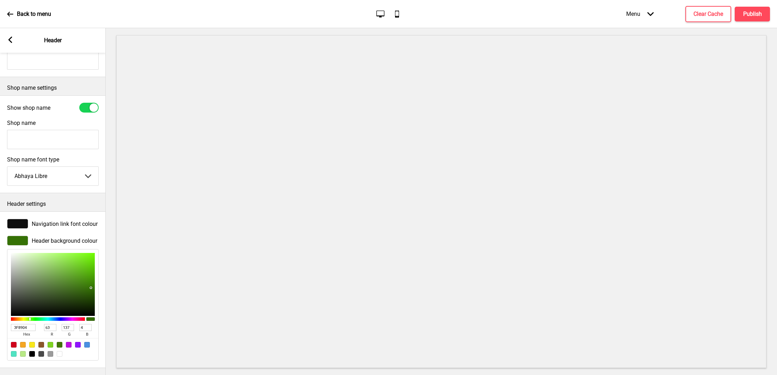
type input "143"
type input "459505"
type input "69"
type input "149"
type input "5"
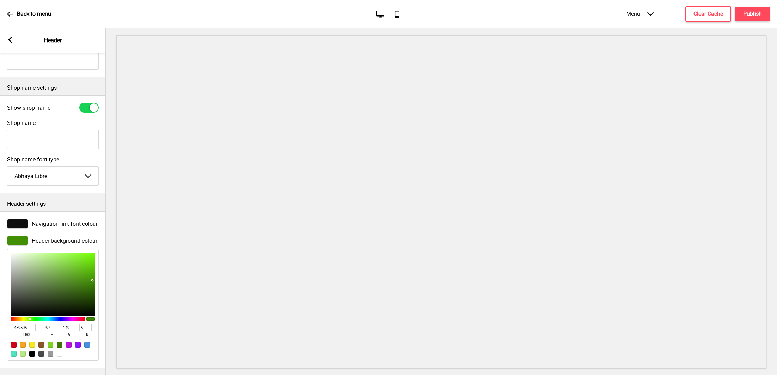
type input "479A05"
type input "71"
type input "154"
type input "4AA104"
type input "74"
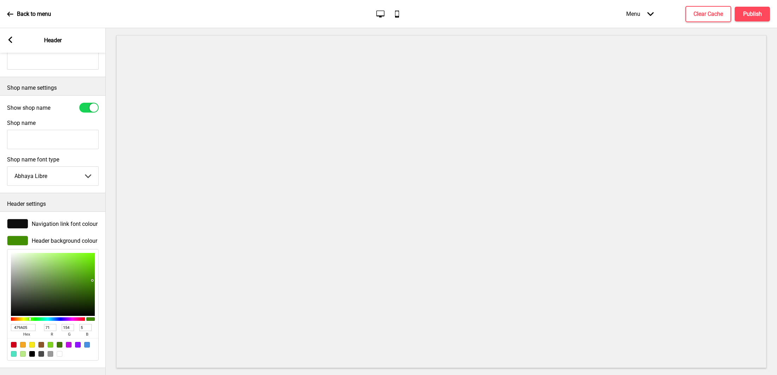
type input "161"
type input "4"
type input "4DA804"
type input "77"
type input "168"
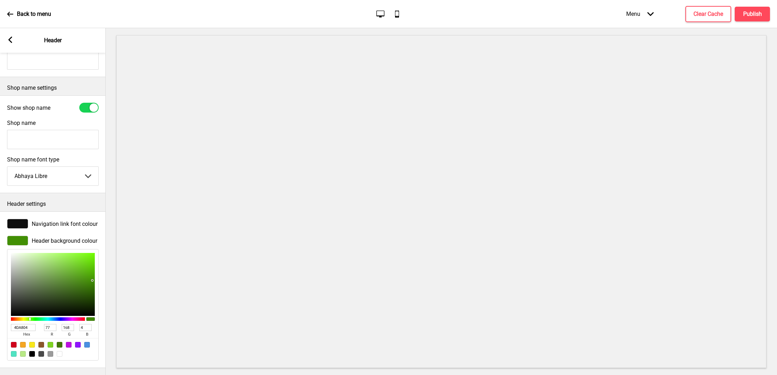
type input "4EAA04"
type input "78"
type input "170"
type input "4EAD02"
type input "173"
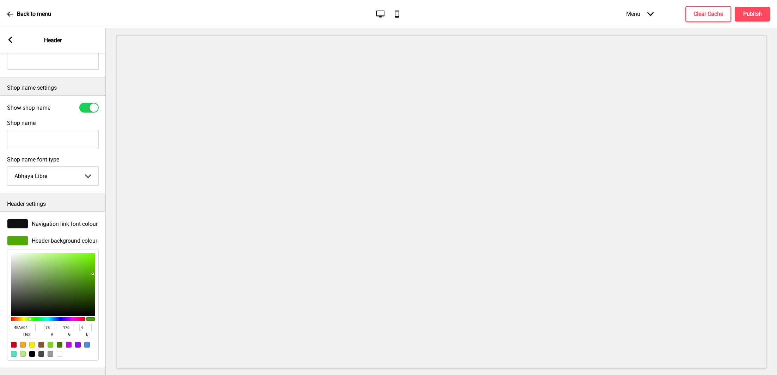
type input "2"
type input "4EAE02"
type input "174"
type input "51AA0A"
type input "81"
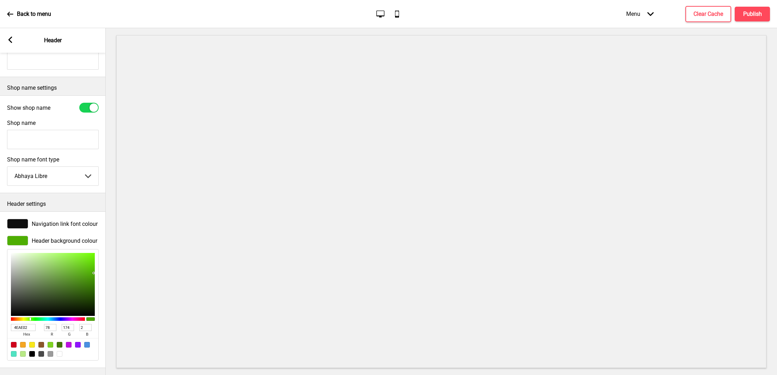
type input "170"
type input "10"
type input "53A411"
type input "83"
type input "164"
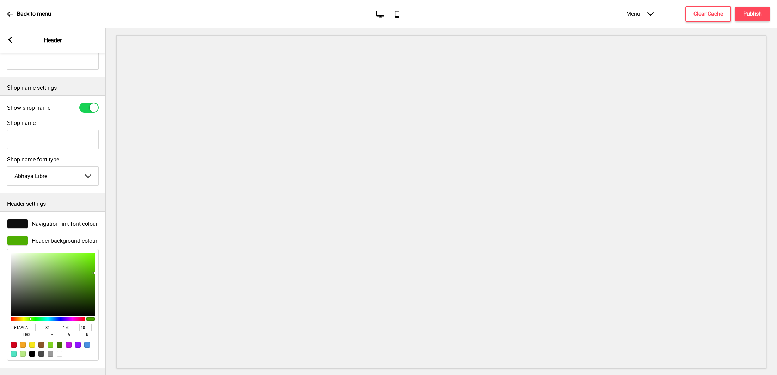
type input "17"
type input "53A312"
type input "163"
type input "18"
type input "53A313"
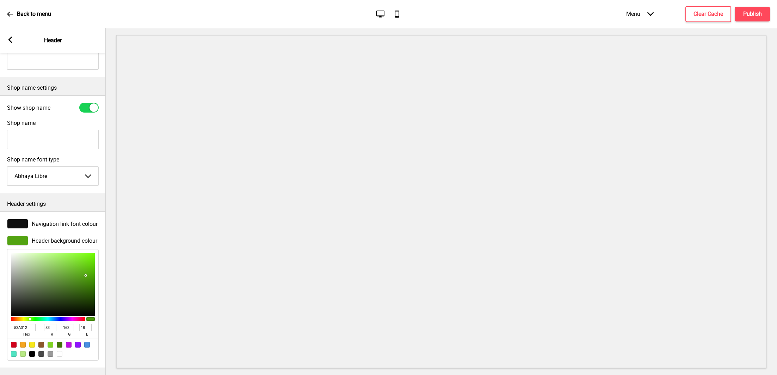
type input "19"
type input "53A115"
type input "161"
type input "21"
type input "53A016"
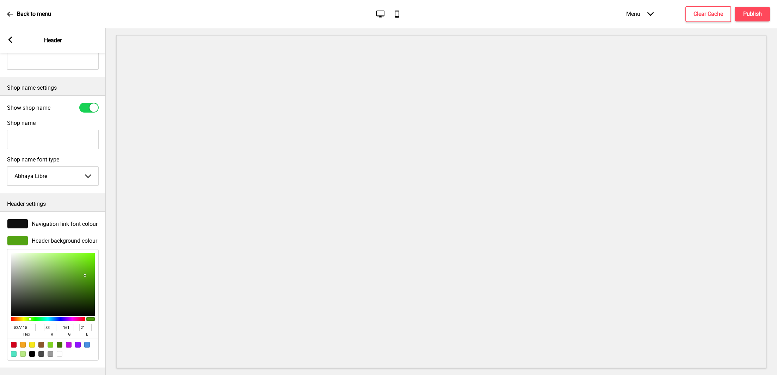
type input "160"
type input "22"
type input "529C17"
type input "82"
type input "156"
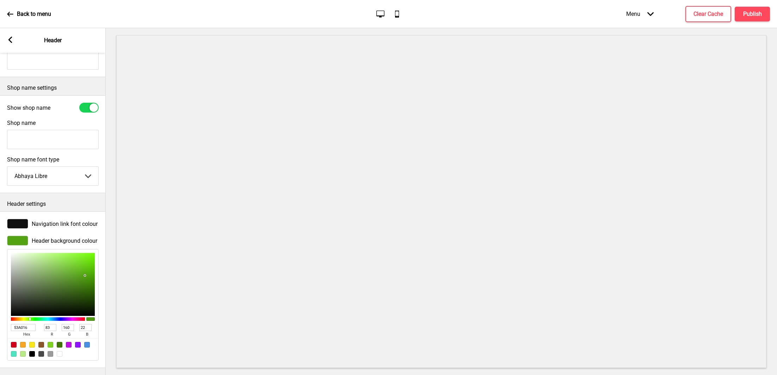
type input "23"
type input "509617"
type input "80"
type input "150"
type input "4E9018"
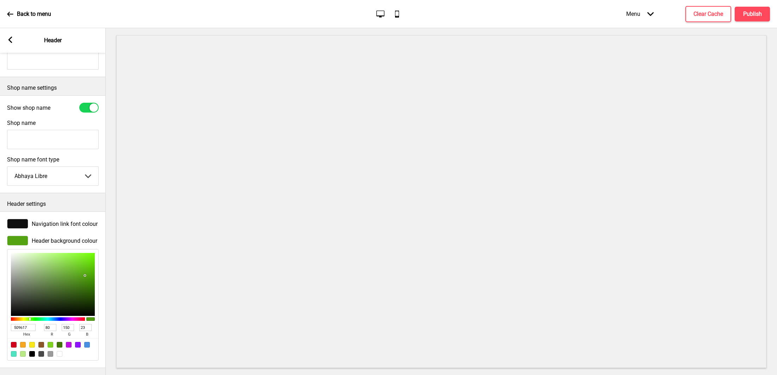
type input "78"
type input "144"
type input "24"
type input "4C8B18"
type input "76"
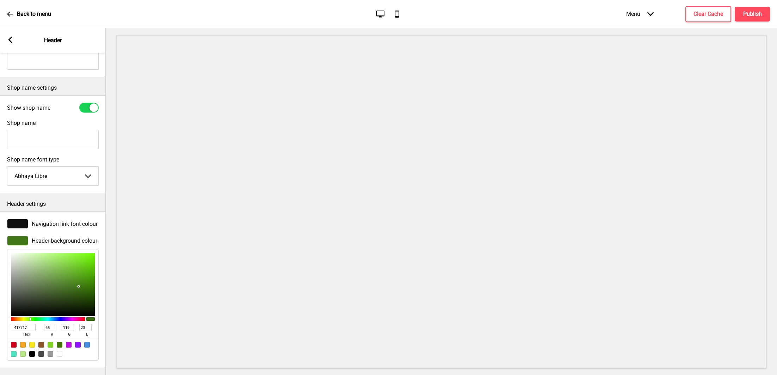
drag, startPoint x: 89, startPoint y: 281, endPoint x: 79, endPoint y: 280, distance: 10.7
click at [79, 280] on div at bounding box center [53, 284] width 84 height 63
click at [90, 318] on div at bounding box center [90, 320] width 8 height 4
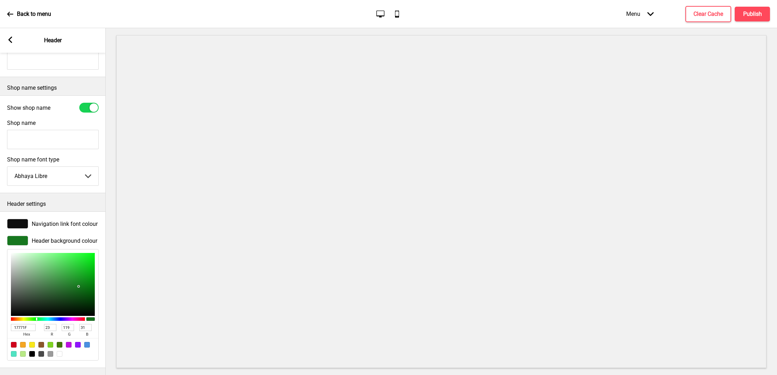
drag, startPoint x: 30, startPoint y: 312, endPoint x: 37, endPoint y: 313, distance: 6.5
click at [37, 318] on div at bounding box center [48, 320] width 74 height 4
drag, startPoint x: 77, startPoint y: 279, endPoint x: 79, endPoint y: 289, distance: 9.6
click at [79, 295] on div at bounding box center [78, 295] width 1 height 1
drag, startPoint x: 80, startPoint y: 289, endPoint x: 85, endPoint y: 293, distance: 5.8
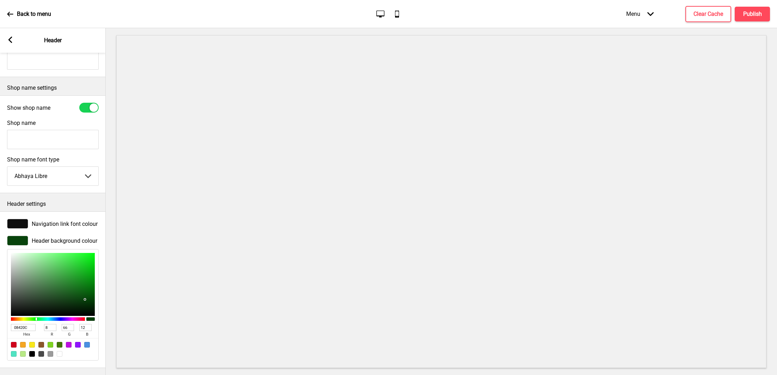
click at [85, 300] on div at bounding box center [85, 300] width 1 height 1
click at [46, 238] on span "Header background colour" at bounding box center [65, 241] width 66 height 7
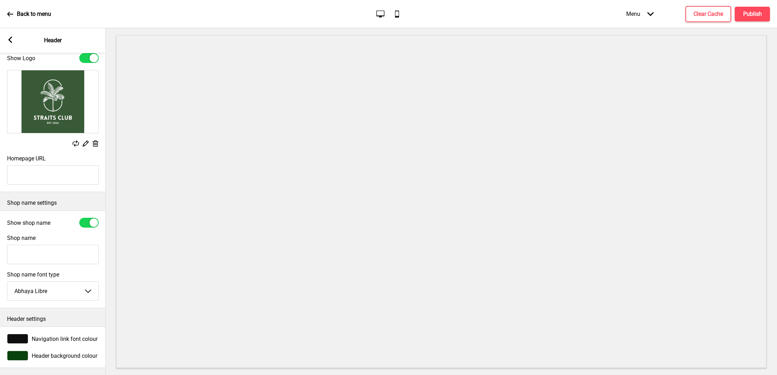
scroll to position [32, 0]
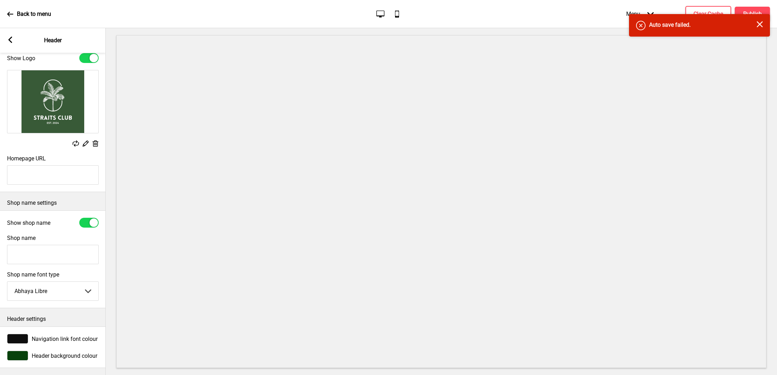
click at [50, 334] on div "Navigation link font colour" at bounding box center [53, 339] width 92 height 10
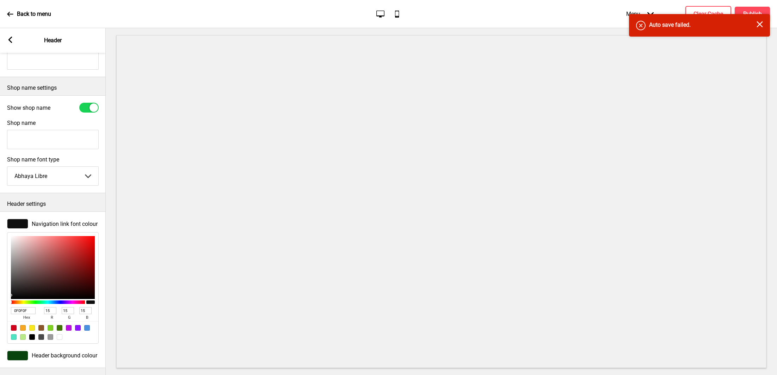
scroll to position [147, 0]
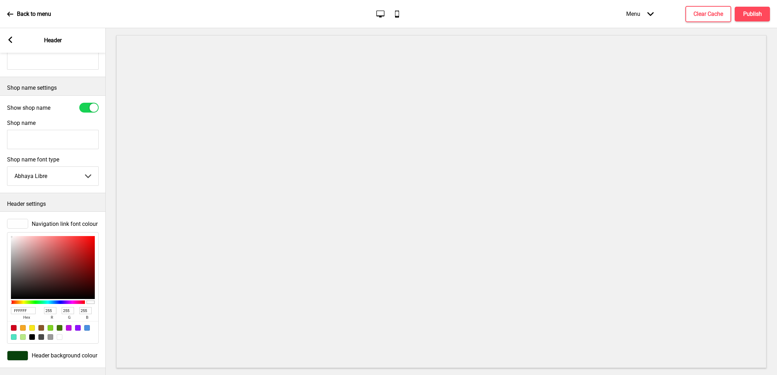
drag, startPoint x: 37, startPoint y: 253, endPoint x: 5, endPoint y: 229, distance: 39.5
click at [5, 229] on div "Navigation link font colour FFFFFF hex 255 r 255 g 255 b 100 a" at bounding box center [53, 282] width 106 height 132
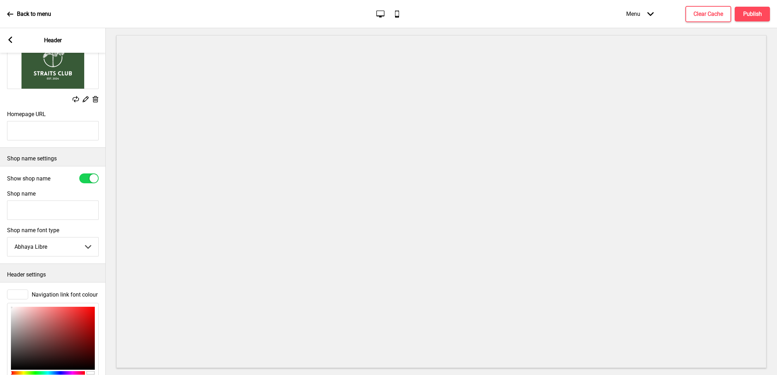
scroll to position [10, 0]
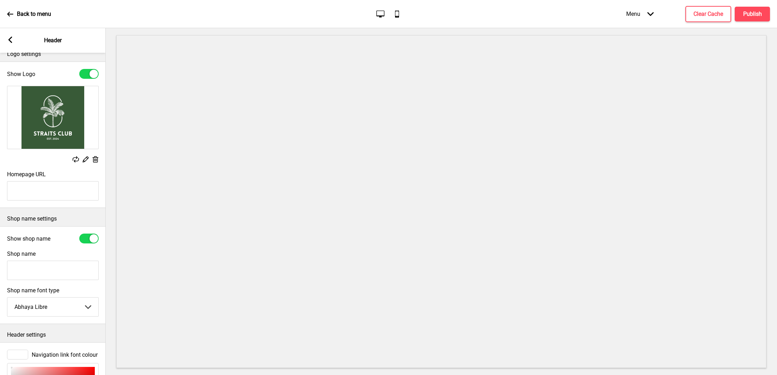
click at [9, 35] on div "Arrow left Header" at bounding box center [53, 40] width 106 height 25
click at [11, 39] on rect at bounding box center [10, 40] width 6 height 6
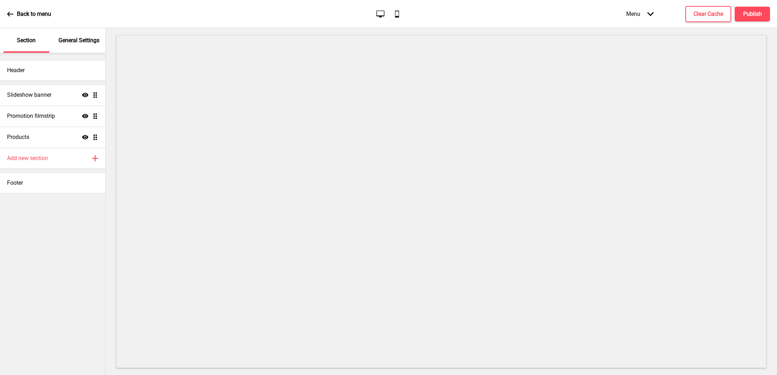
click at [79, 40] on p "General Settings" at bounding box center [78, 41] width 41 height 8
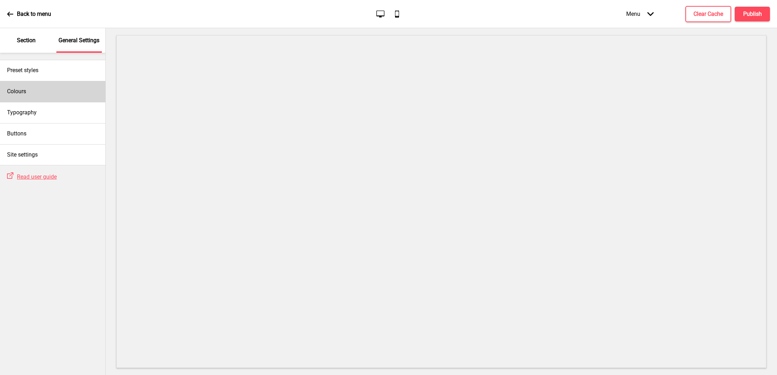
click at [58, 96] on div "Colours" at bounding box center [52, 91] width 105 height 21
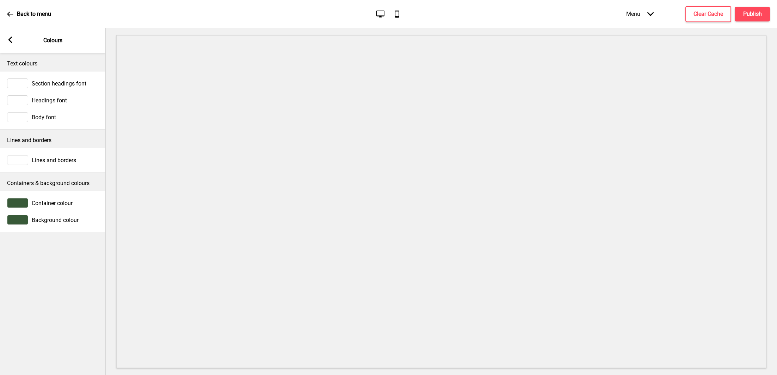
click at [50, 203] on span "Container colour" at bounding box center [52, 203] width 41 height 7
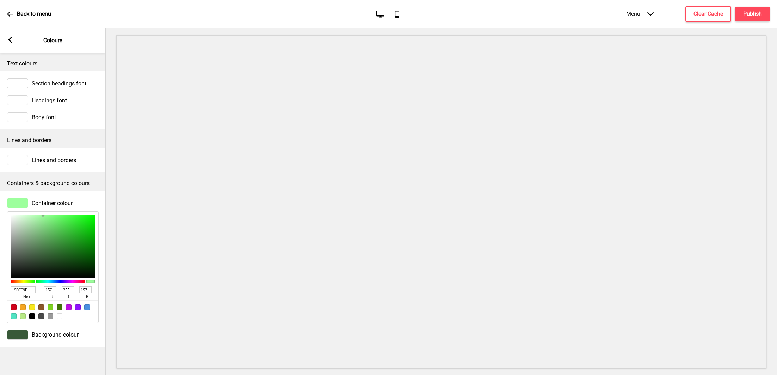
drag, startPoint x: 44, startPoint y: 231, endPoint x: 43, endPoint y: 214, distance: 16.6
click at [43, 214] on div "9DFF9D hex 157 r 255 g 157 b 100 a" at bounding box center [53, 268] width 92 height 112
drag, startPoint x: 43, startPoint y: 219, endPoint x: 85, endPoint y: 260, distance: 58.8
click at [85, 260] on div at bounding box center [53, 247] width 84 height 63
drag, startPoint x: 61, startPoint y: 248, endPoint x: 8, endPoint y: 212, distance: 63.3
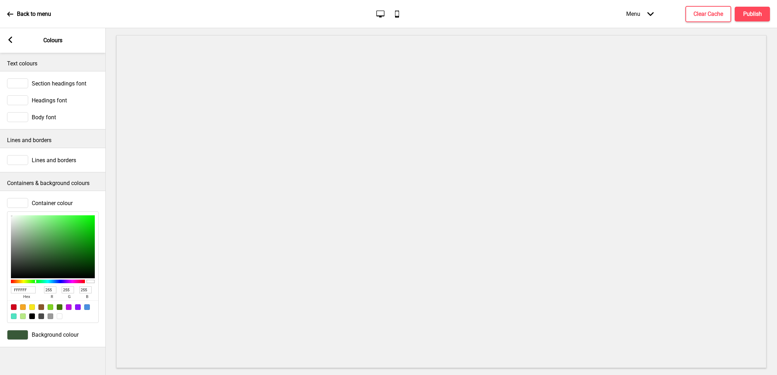
click at [8, 212] on div "FFFFFF hex 255 r 255 g 255 b 100 a" at bounding box center [53, 268] width 92 height 112
click at [47, 202] on span "Container colour" at bounding box center [52, 203] width 41 height 7
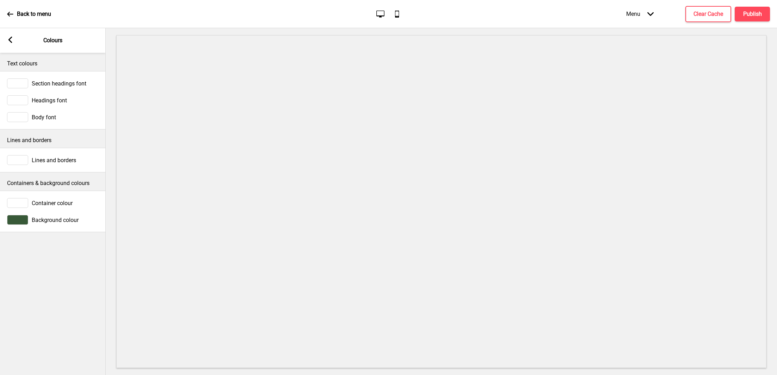
click at [53, 118] on span "Body font" at bounding box center [44, 117] width 24 height 7
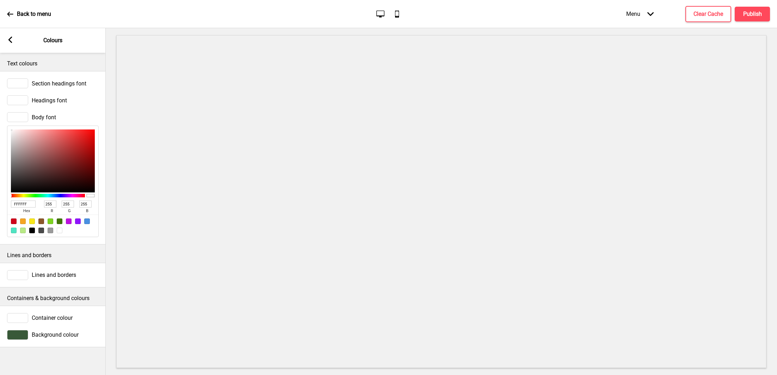
click at [11, 37] on icon at bounding box center [10, 40] width 4 height 6
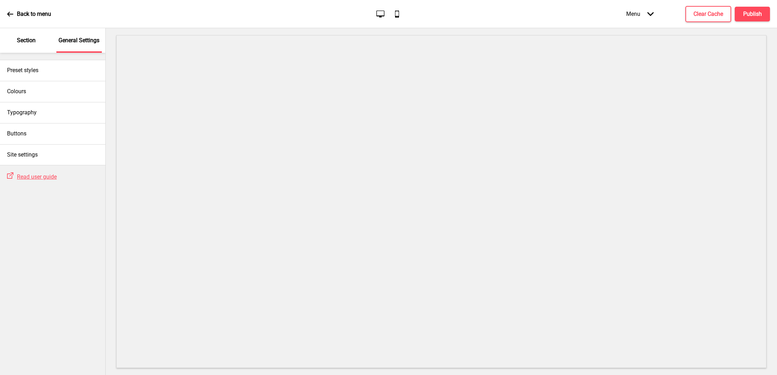
click at [26, 40] on p "Section" at bounding box center [26, 41] width 19 height 8
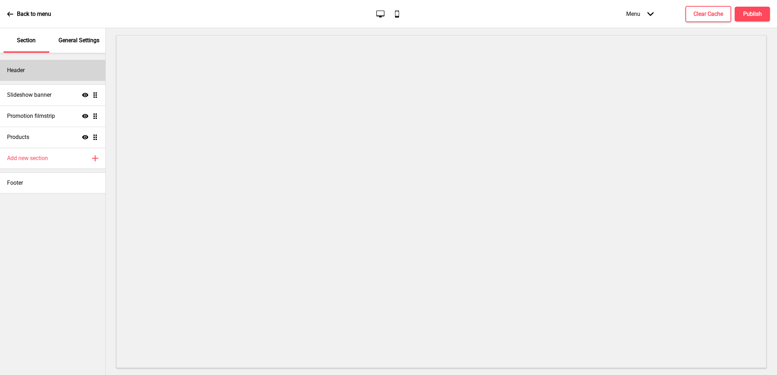
click at [42, 77] on div "Header" at bounding box center [52, 70] width 105 height 21
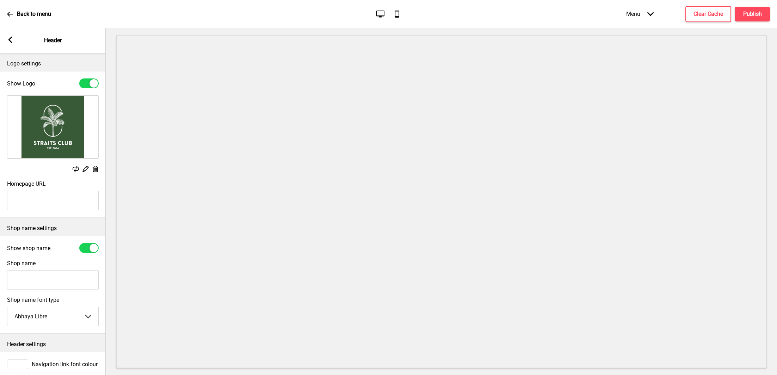
scroll to position [32, 0]
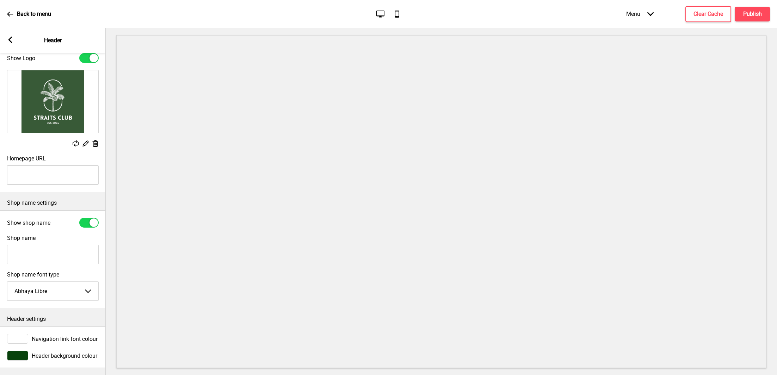
click at [45, 353] on span "Header background colour" at bounding box center [65, 356] width 66 height 7
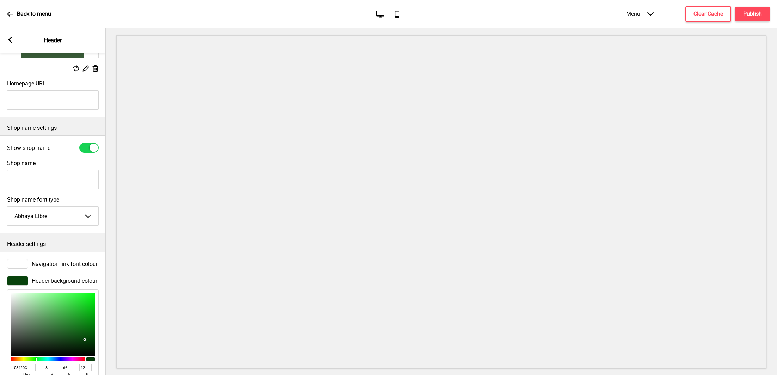
scroll to position [147, 0]
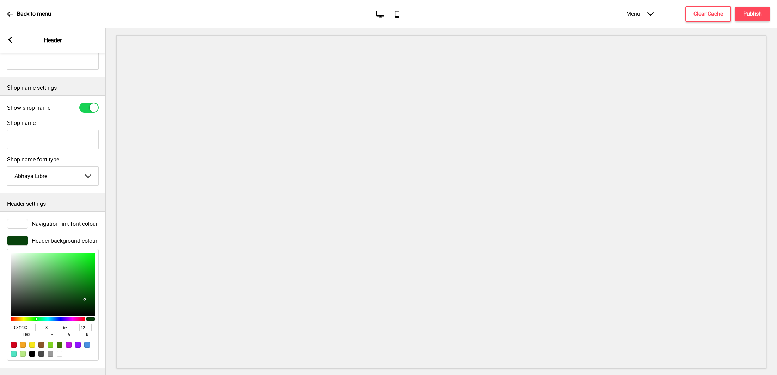
click at [26, 324] on input "08420C" at bounding box center [23, 327] width 25 height 7
click at [10, 40] on icon at bounding box center [10, 40] width 4 height 6
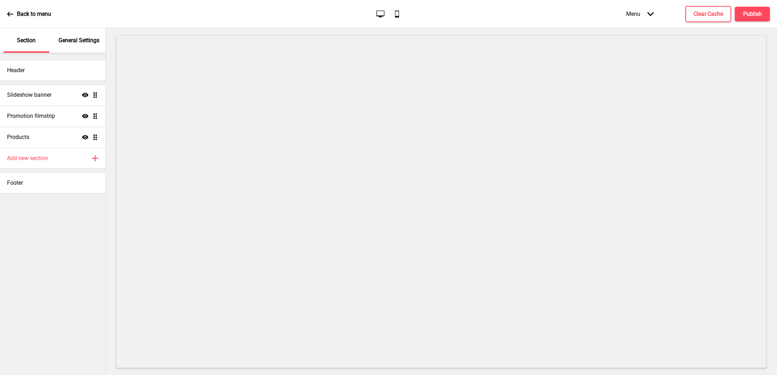
click at [68, 34] on div "General Settings" at bounding box center [79, 40] width 46 height 25
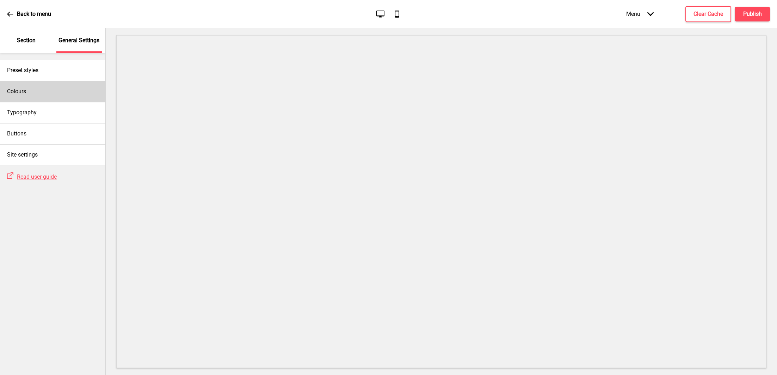
click at [43, 88] on div "Colours" at bounding box center [52, 91] width 105 height 21
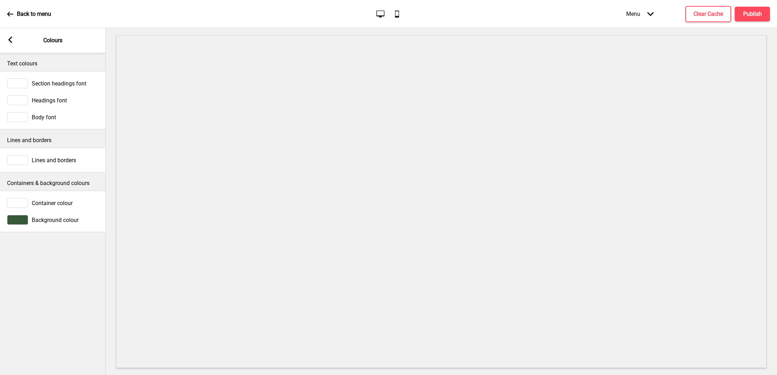
click at [45, 200] on span "Container colour" at bounding box center [52, 203] width 41 height 7
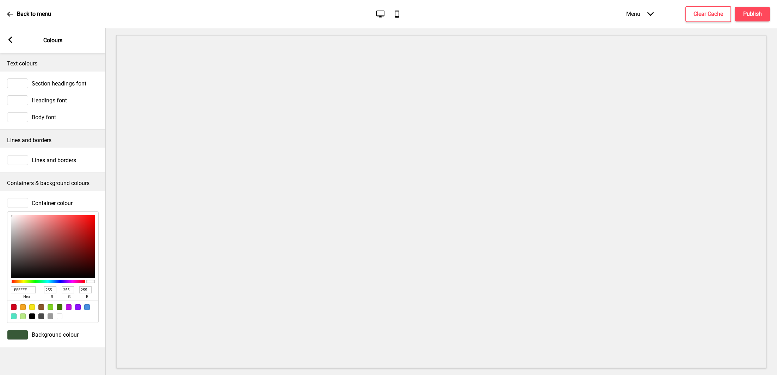
click at [49, 198] on div "Container colour" at bounding box center [53, 203] width 92 height 10
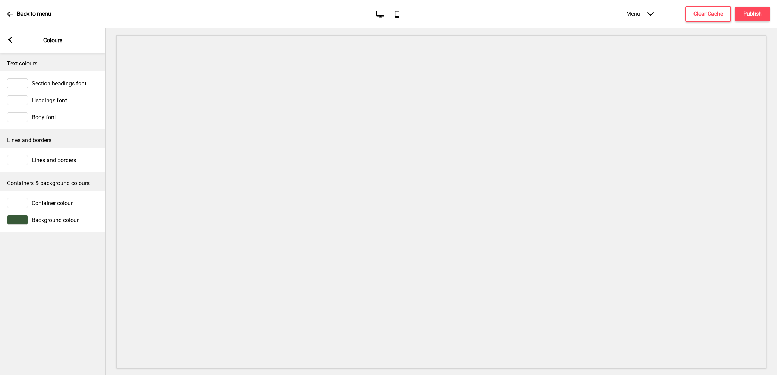
click at [54, 97] on span "Headings font" at bounding box center [49, 100] width 35 height 7
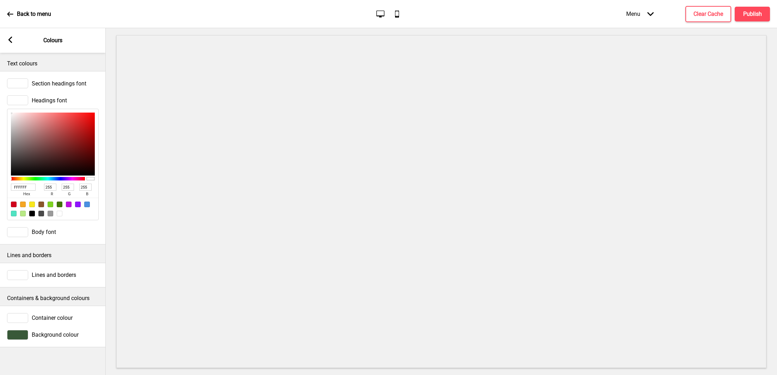
click at [54, 97] on span "Headings font" at bounding box center [49, 100] width 35 height 7
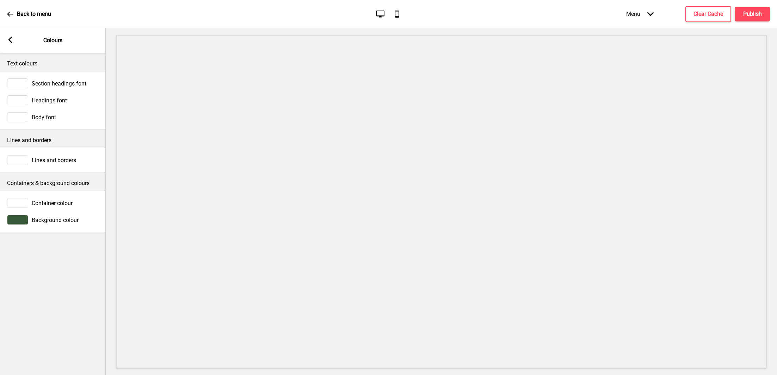
click at [51, 116] on span "Body font" at bounding box center [44, 117] width 24 height 7
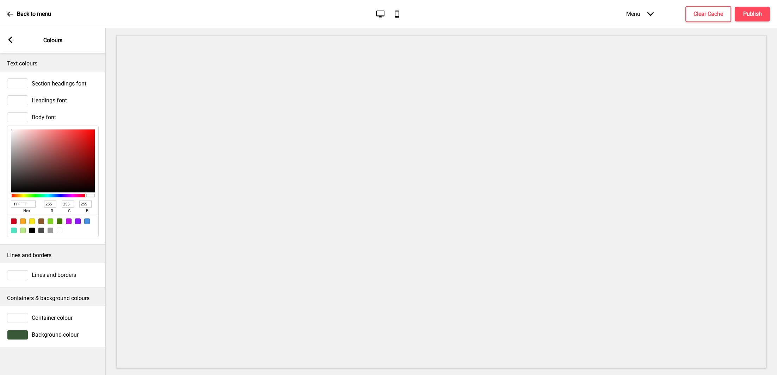
click at [27, 204] on input "FFFFFF" at bounding box center [23, 204] width 25 height 7
paste input "08420C"
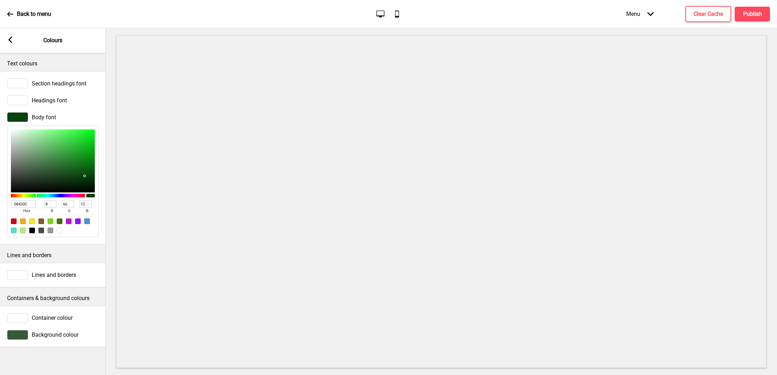
click at [101, 118] on div "Body font 08420C hex 8 r 66 g 12 b 100 a" at bounding box center [53, 175] width 106 height 132
click at [12, 39] on rect at bounding box center [10, 40] width 6 height 6
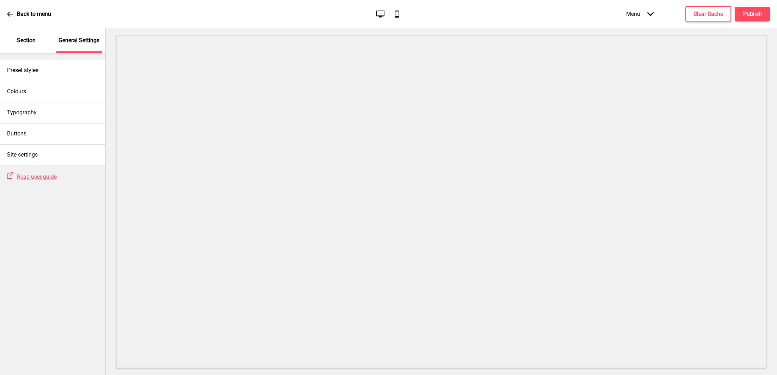
click at [24, 43] on p "Section" at bounding box center [26, 41] width 19 height 8
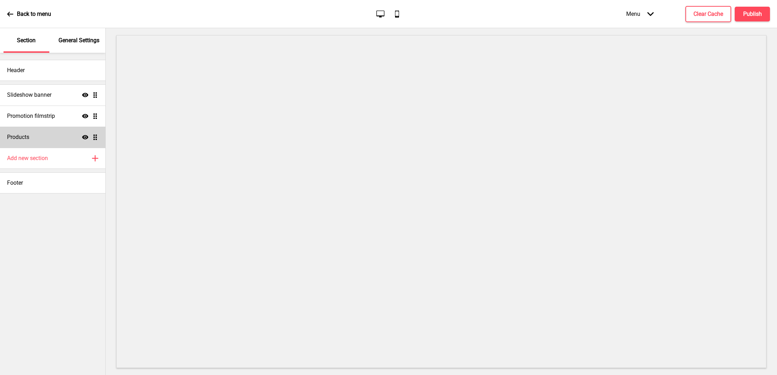
click at [43, 137] on div "Products Show Drag" at bounding box center [52, 137] width 105 height 21
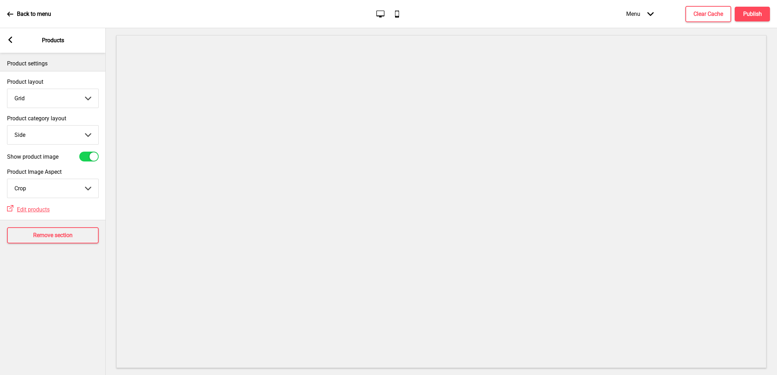
click at [51, 133] on select "Top Side" at bounding box center [52, 135] width 91 height 19
click at [7, 126] on select "Top Side" at bounding box center [52, 135] width 91 height 19
click at [11, 39] on rect at bounding box center [10, 40] width 6 height 6
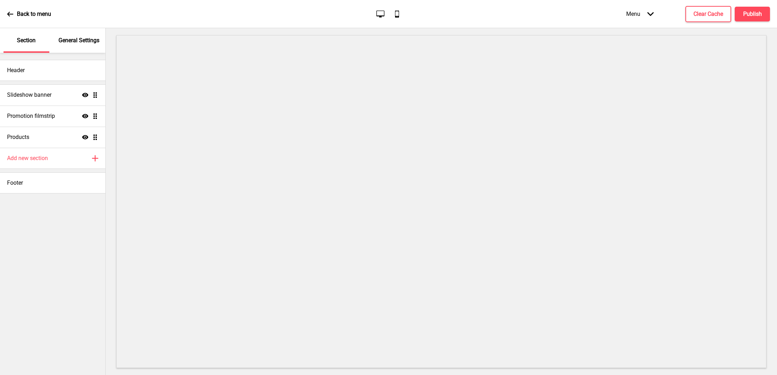
click at [70, 39] on p "General Settings" at bounding box center [78, 41] width 41 height 8
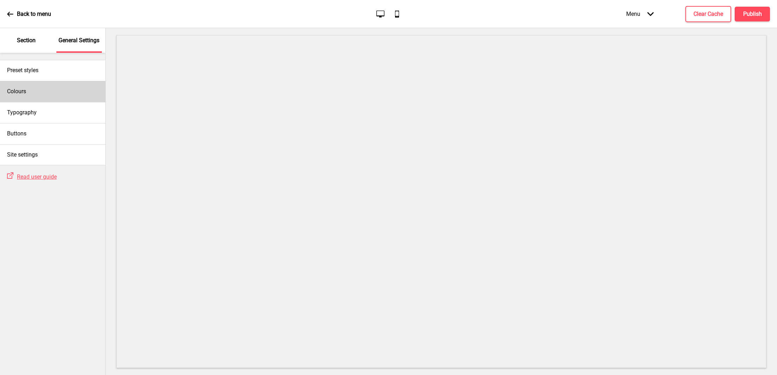
click at [47, 92] on div "Colours" at bounding box center [52, 91] width 105 height 21
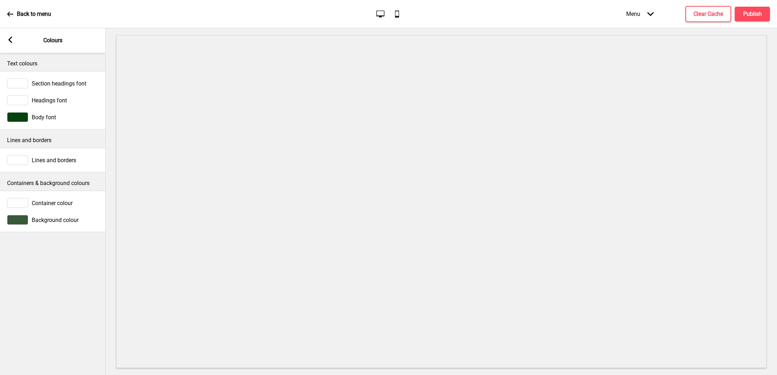
click at [48, 101] on span "Headings font" at bounding box center [49, 100] width 35 height 7
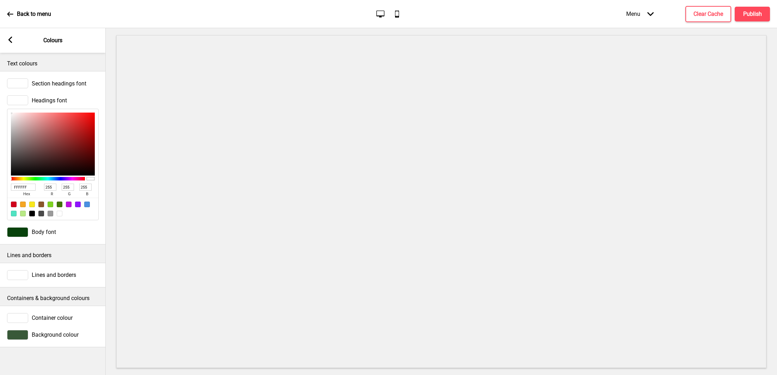
click at [32, 184] on input "FFFFFF" at bounding box center [23, 187] width 25 height 7
paste input "08420C"
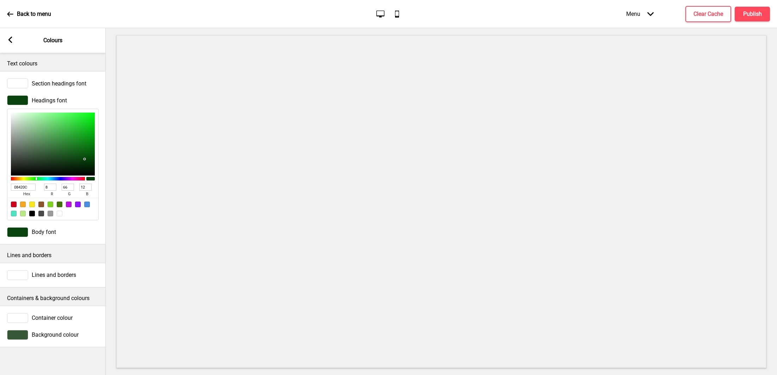
click at [51, 67] on p "Text colours" at bounding box center [53, 64] width 92 height 8
click at [748, 12] on h4 "Publish" at bounding box center [752, 14] width 19 height 8
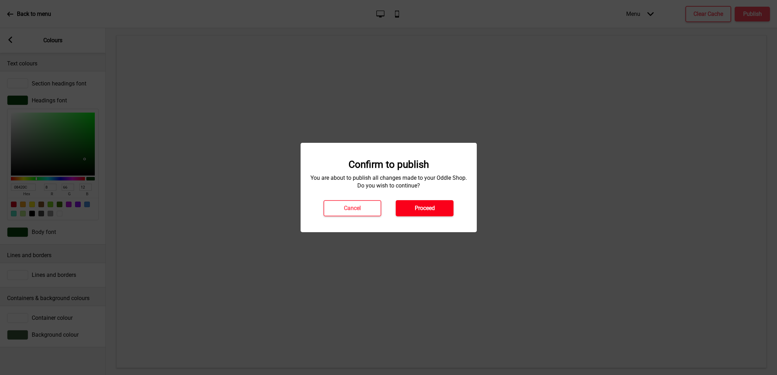
click at [425, 208] on h4 "Proceed" at bounding box center [424, 209] width 20 height 8
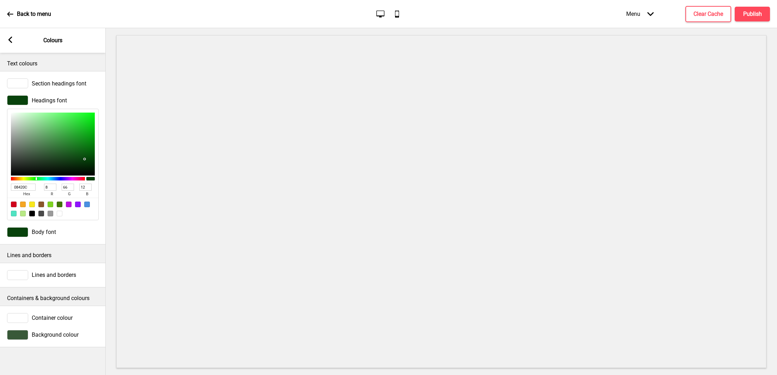
click at [11, 42] on g at bounding box center [10, 40] width 6 height 6
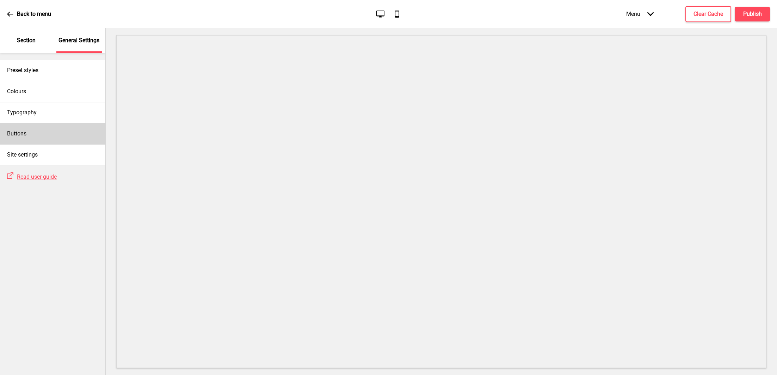
click at [36, 129] on div "Buttons" at bounding box center [52, 133] width 105 height 21
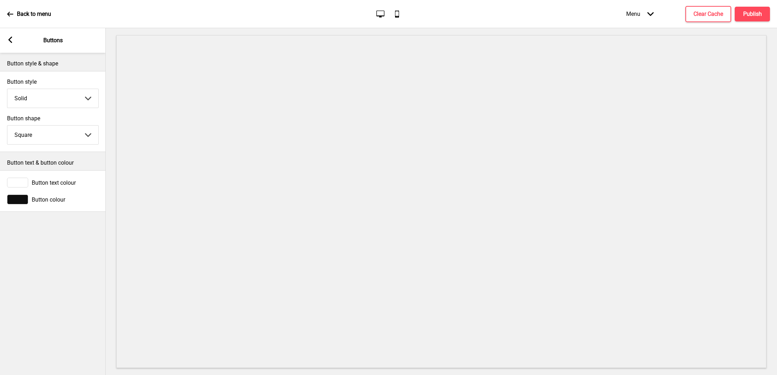
click at [35, 199] on span "Button colour" at bounding box center [48, 200] width 33 height 7
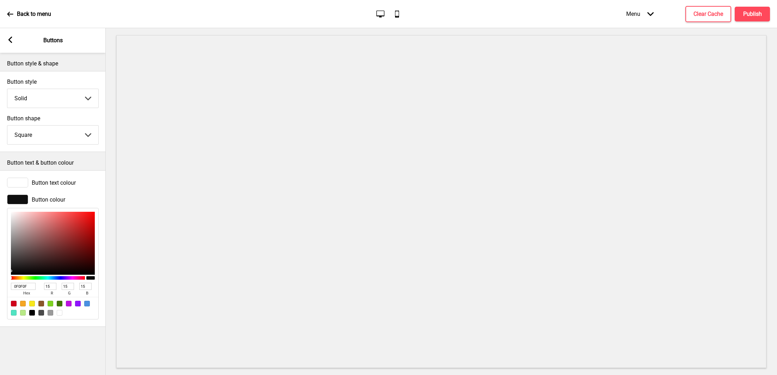
click at [29, 285] on input "0F0F0F" at bounding box center [23, 286] width 25 height 7
paste input "8420C"
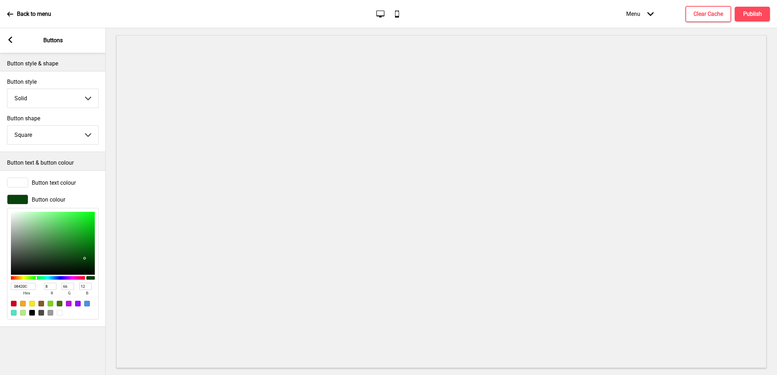
click at [50, 357] on div "Button style & shape Button style Solid Solid Outline Raised Arrow down Button …" at bounding box center [53, 214] width 106 height 323
click at [11, 44] on div "Arrow left Buttons" at bounding box center [53, 40] width 106 height 25
click at [10, 41] on icon at bounding box center [10, 40] width 4 height 6
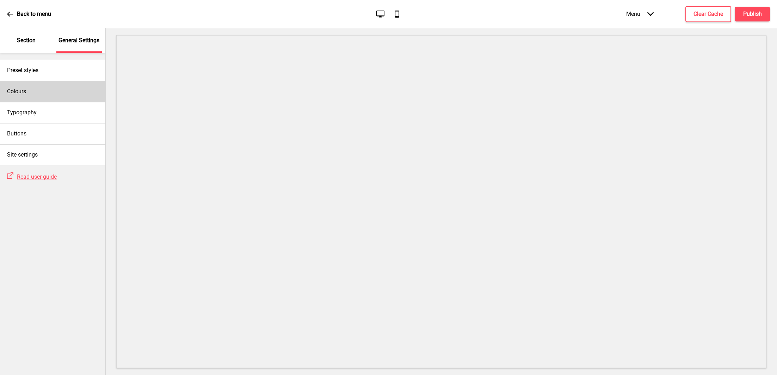
click at [49, 93] on div "Colours" at bounding box center [52, 91] width 105 height 21
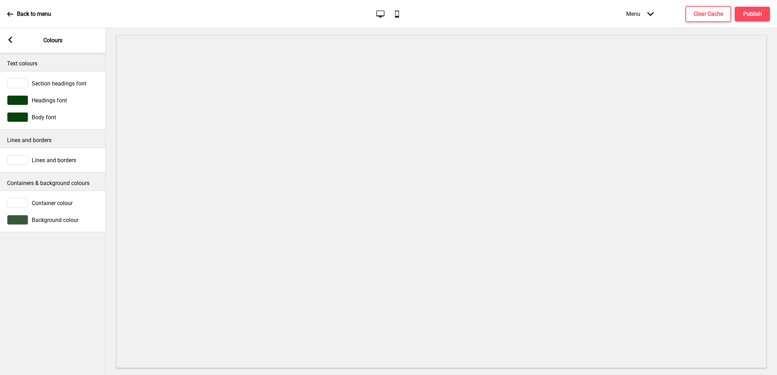
click at [41, 219] on span "Background colour" at bounding box center [55, 220] width 47 height 7
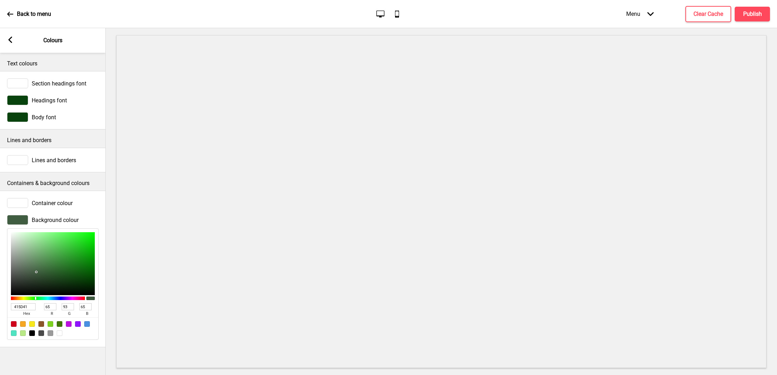
click at [36, 272] on div at bounding box center [53, 263] width 84 height 63
click at [34, 272] on div at bounding box center [53, 263] width 84 height 63
click at [30, 273] on div at bounding box center [53, 263] width 84 height 63
click at [33, 273] on div at bounding box center [53, 263] width 84 height 63
click at [8, 37] on rect at bounding box center [10, 40] width 6 height 6
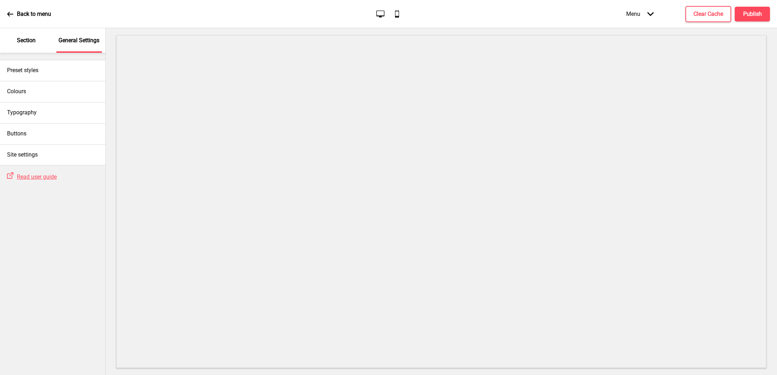
click at [35, 44] on div "Section" at bounding box center [27, 40] width 46 height 25
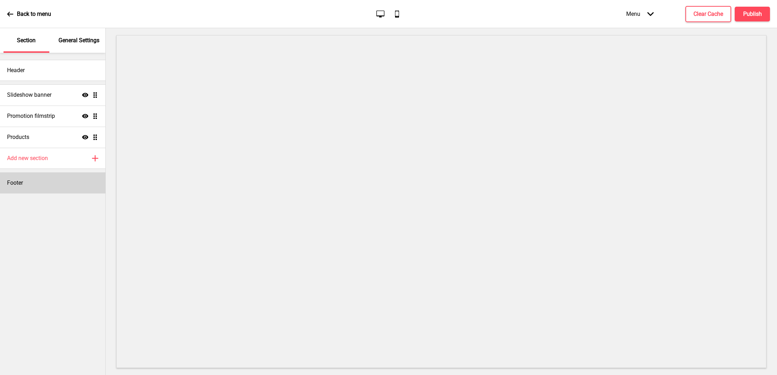
click at [33, 176] on div "Footer" at bounding box center [52, 183] width 105 height 21
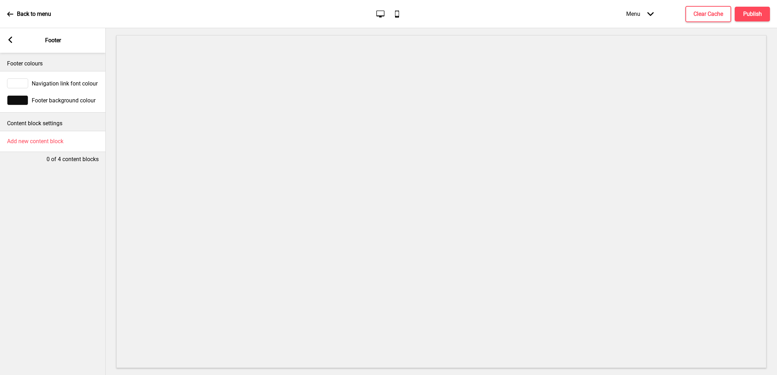
click at [20, 102] on div at bounding box center [17, 100] width 21 height 10
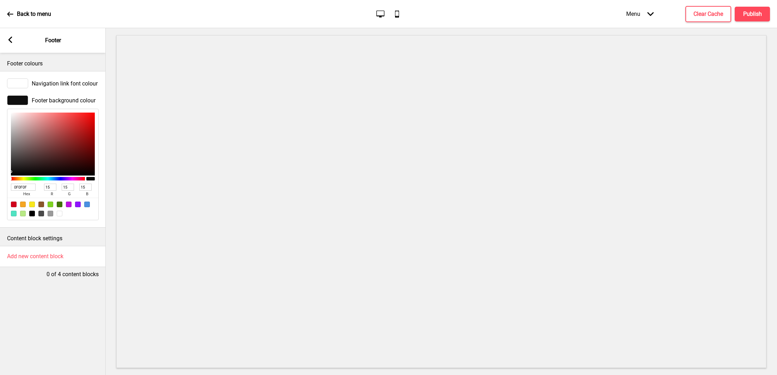
click at [30, 185] on input "0F0F0F" at bounding box center [23, 187] width 25 height 7
paste input "8420C"
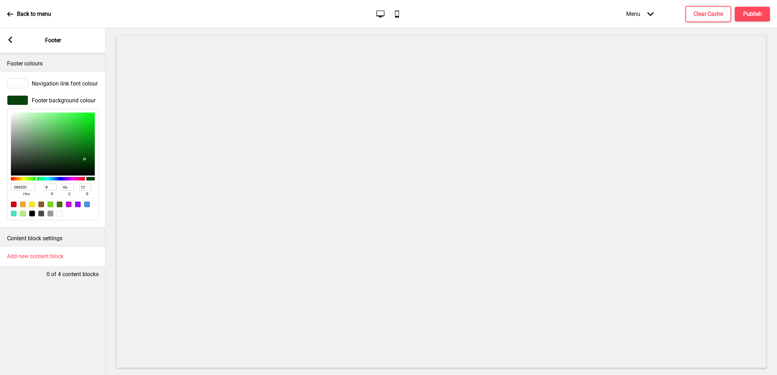
click at [31, 289] on div "Footer colours Navigation link font colour Footer background colour 08420C hex …" at bounding box center [53, 214] width 106 height 323
click at [754, 14] on h4 "Publish" at bounding box center [752, 14] width 19 height 8
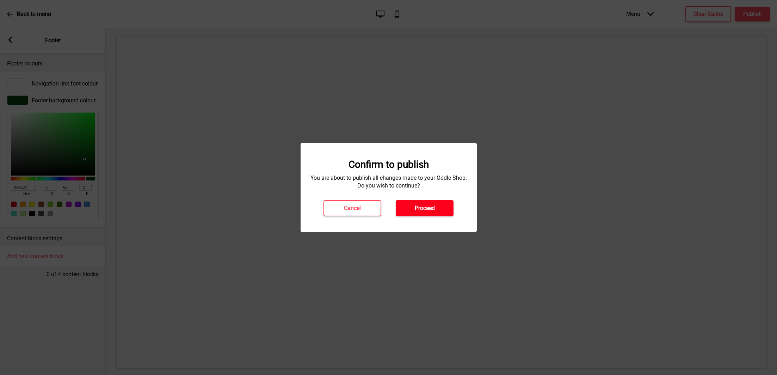
click at [441, 209] on button "Proceed" at bounding box center [424, 208] width 58 height 16
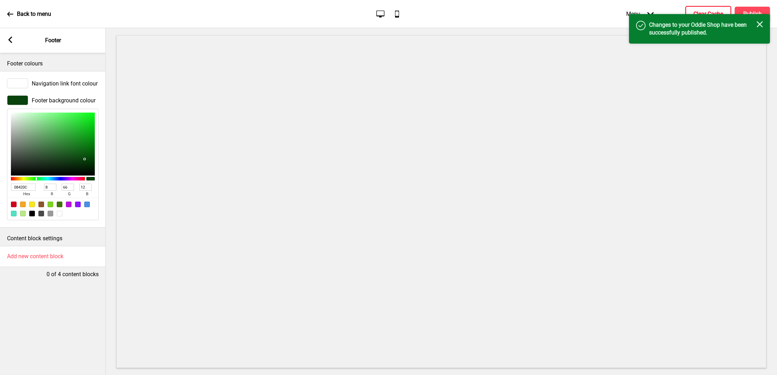
click at [713, 11] on h4 "Clear Cache" at bounding box center [708, 14] width 30 height 8
